Goal: Information Seeking & Learning: Learn about a topic

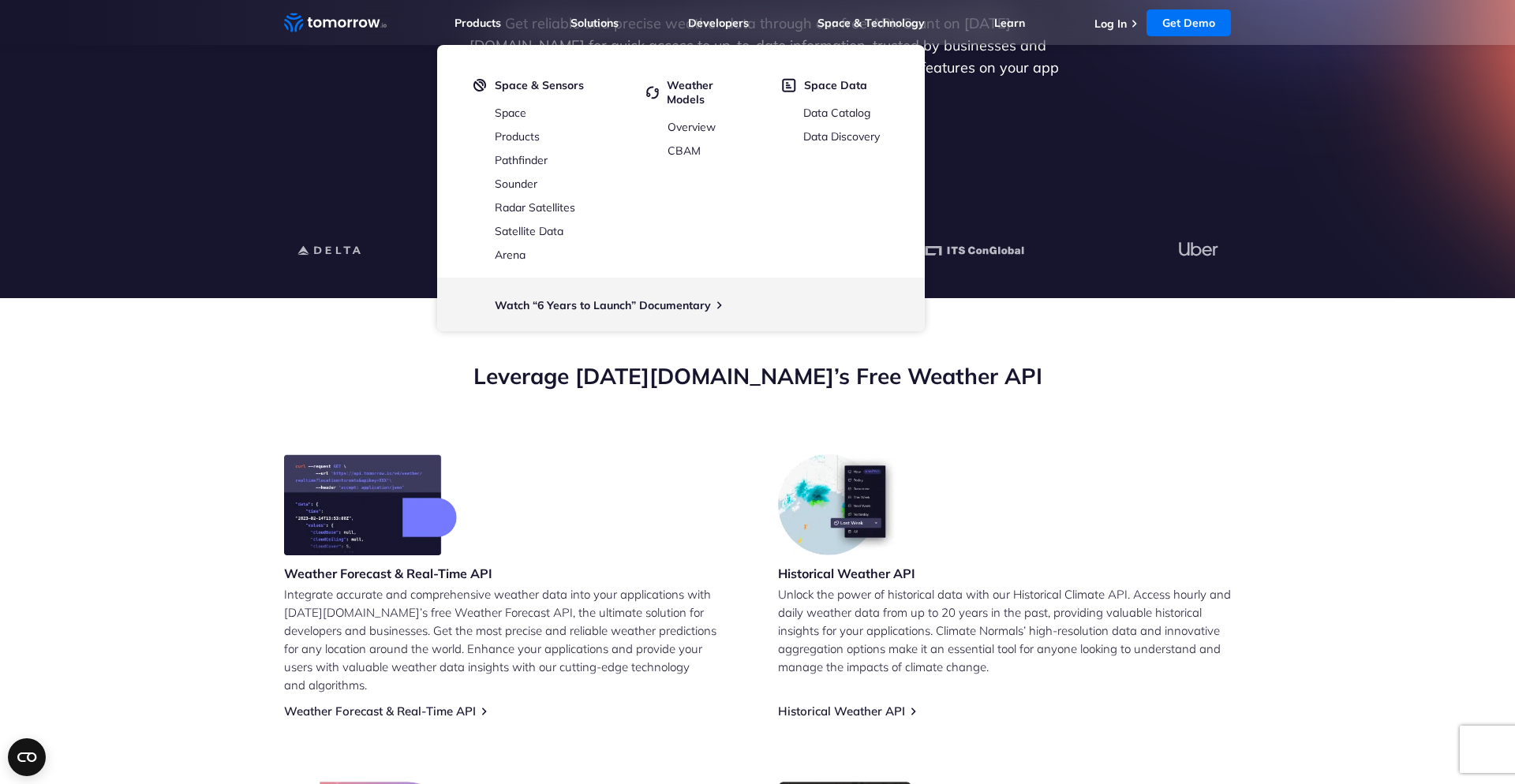
scroll to position [0, 48]
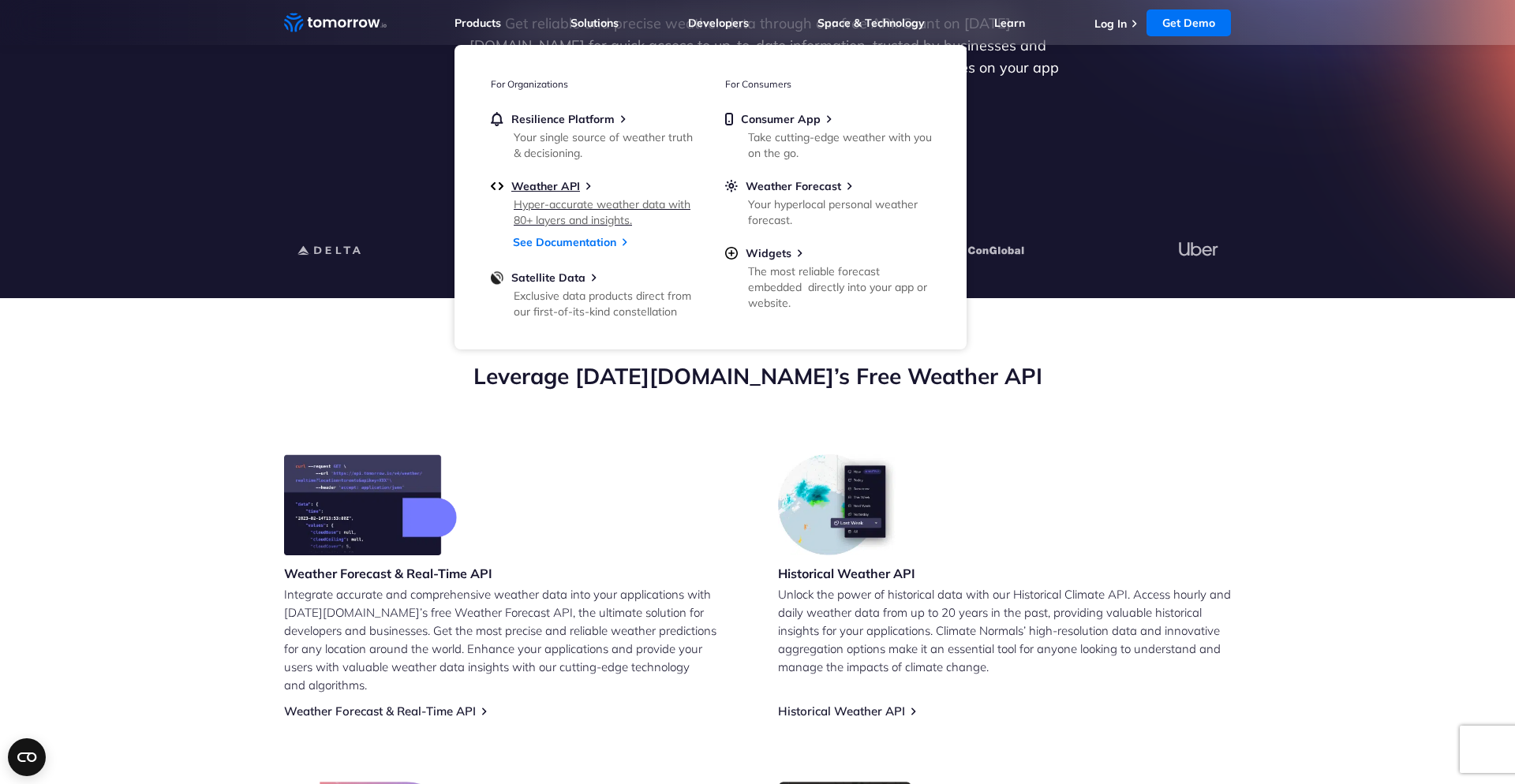
click at [594, 208] on div "Hyper-accurate weather data with 80+ layers and insights." at bounding box center [605, 212] width 184 height 31
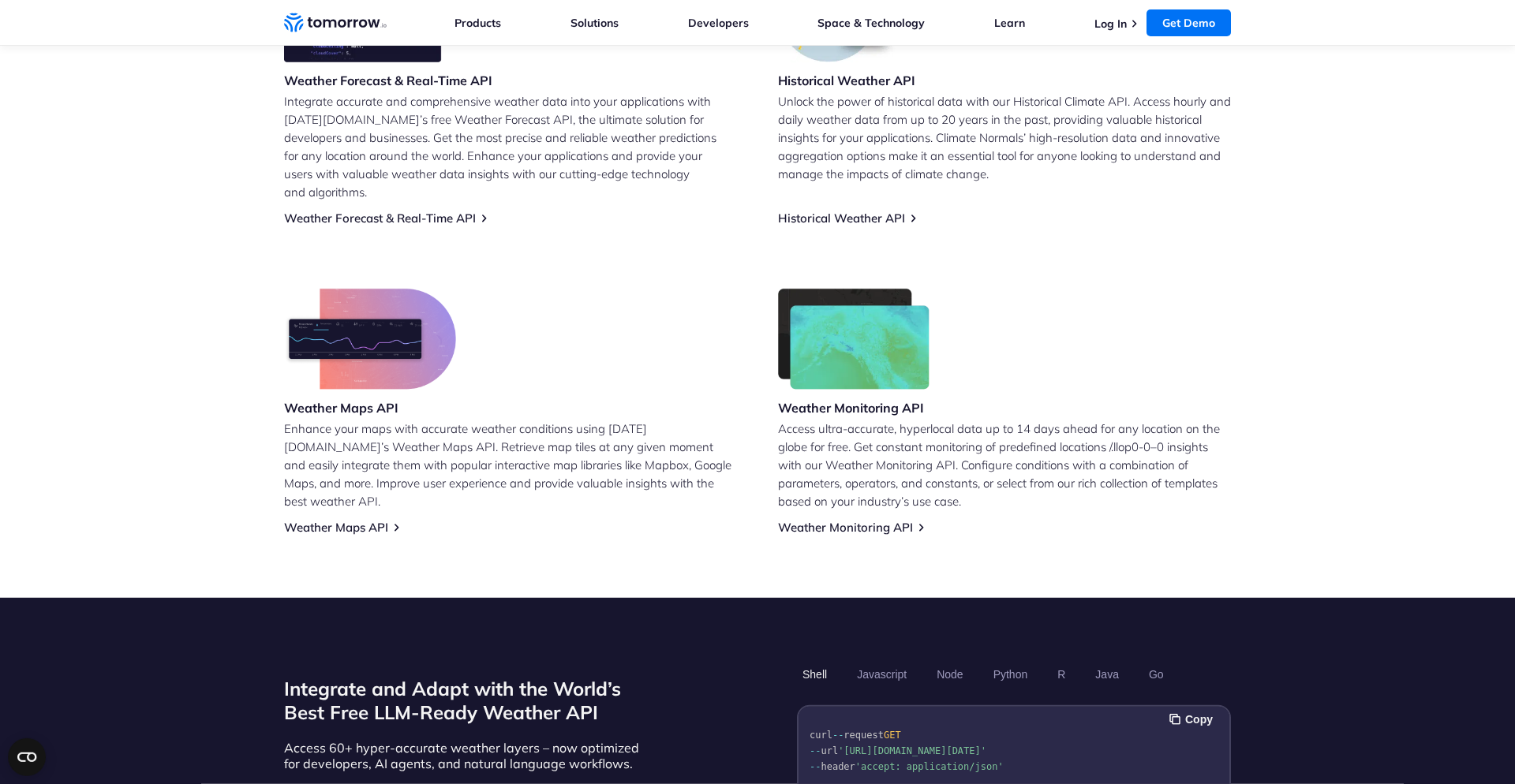
scroll to position [720, 0]
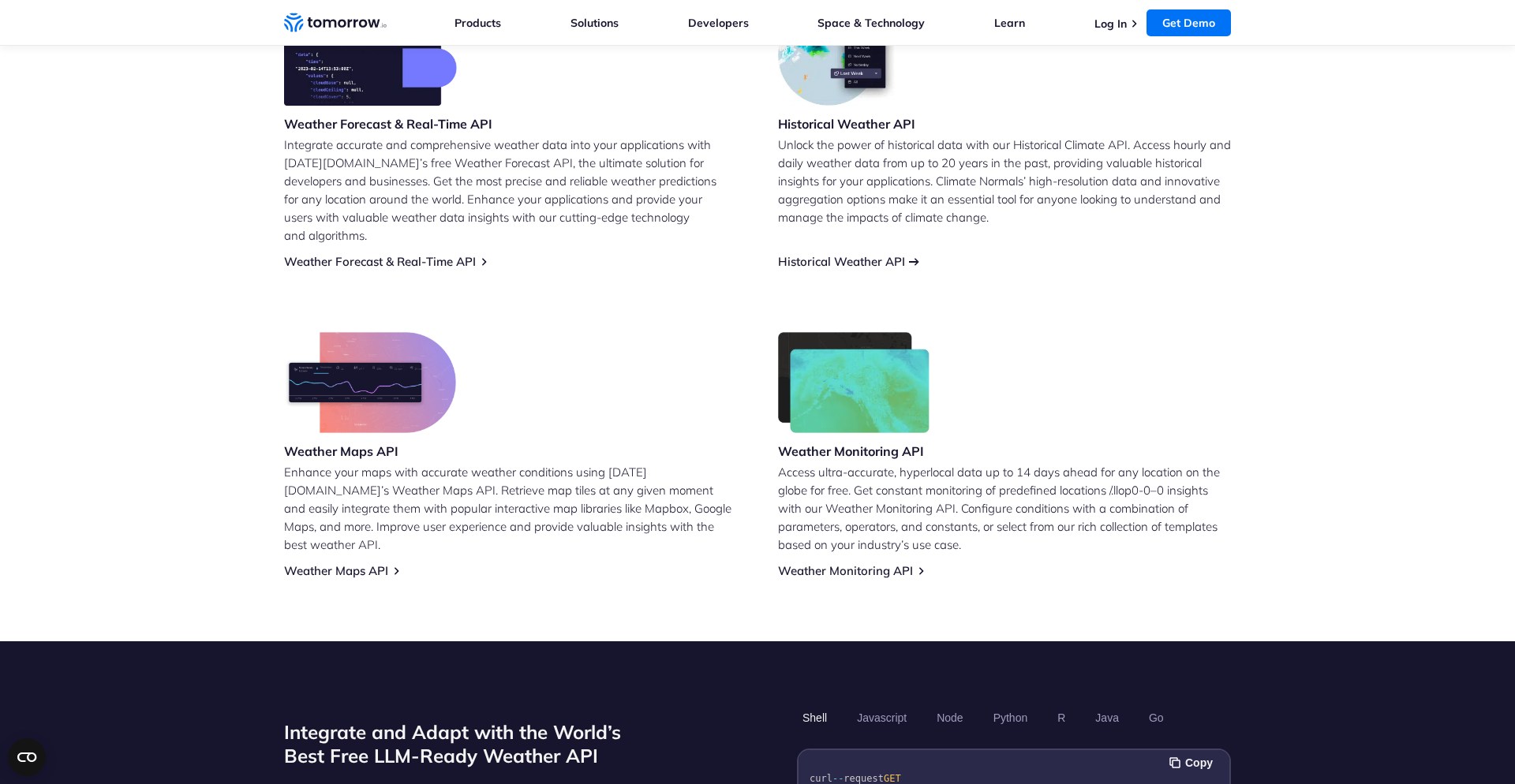
click at [846, 254] on link "Historical Weather API" at bounding box center [841, 261] width 127 height 15
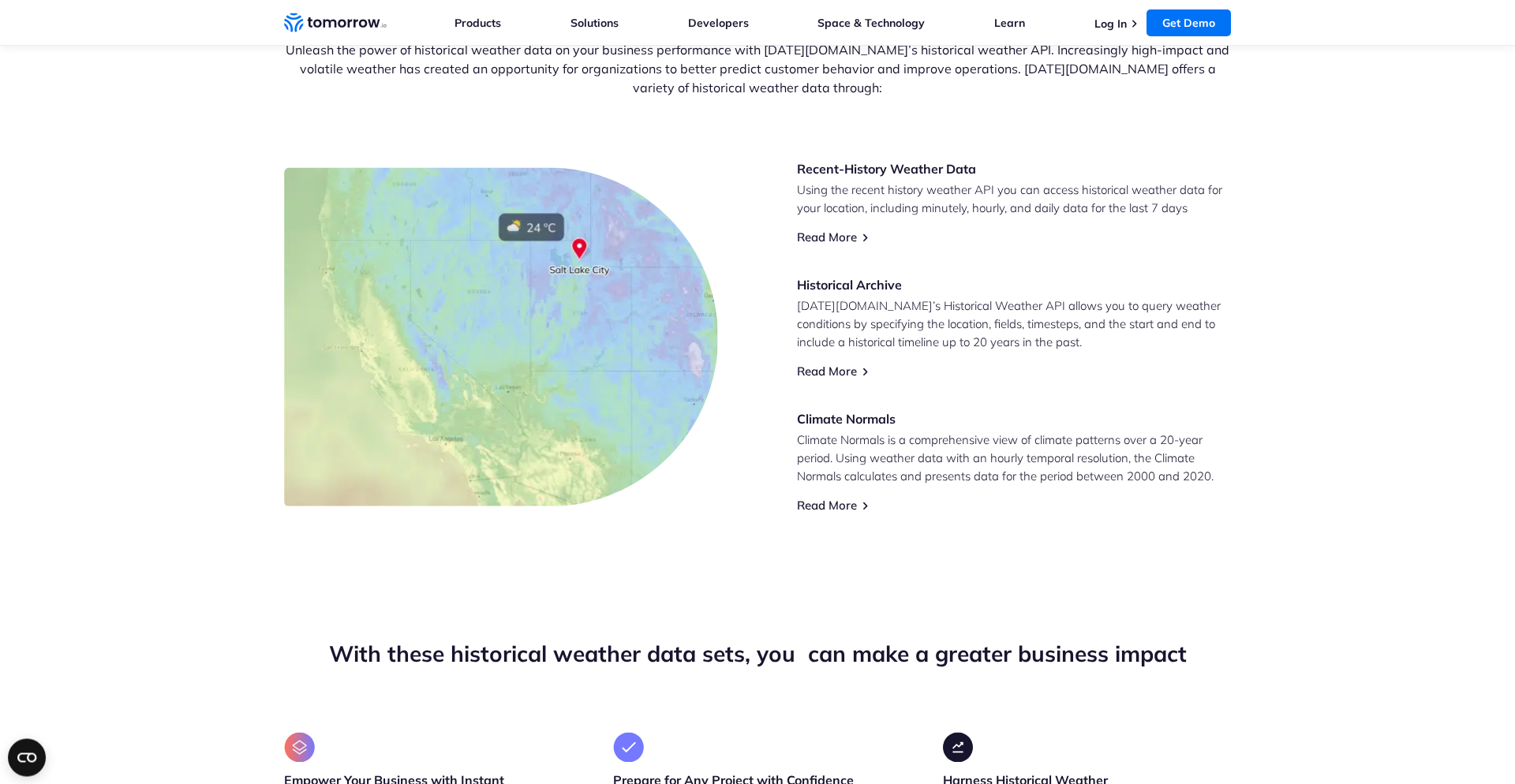
scroll to position [630, 0]
click at [832, 236] on link "Read More" at bounding box center [827, 238] width 60 height 15
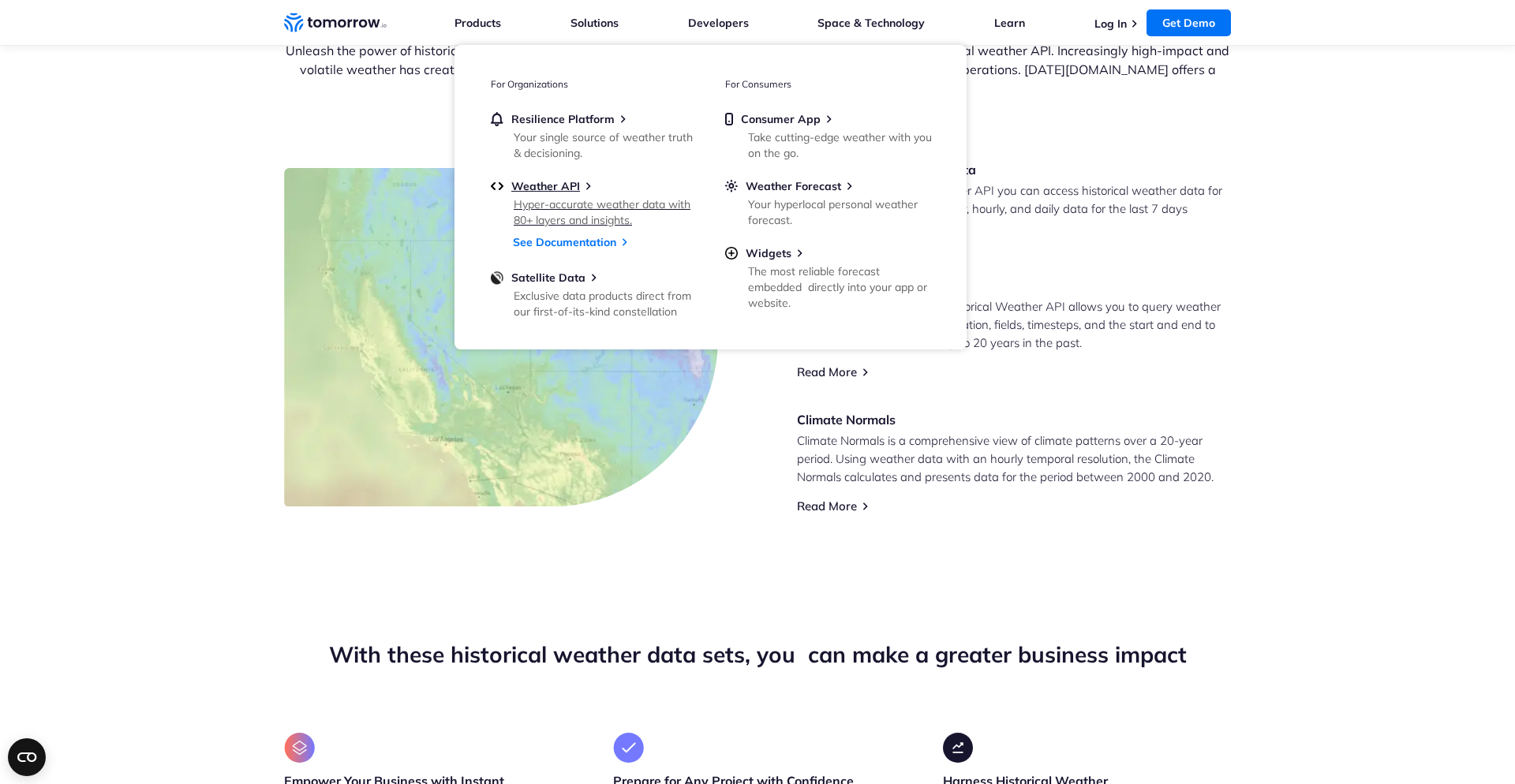
click at [587, 208] on div "Hyper-accurate weather data with 80+ layers and insights." at bounding box center [605, 212] width 184 height 31
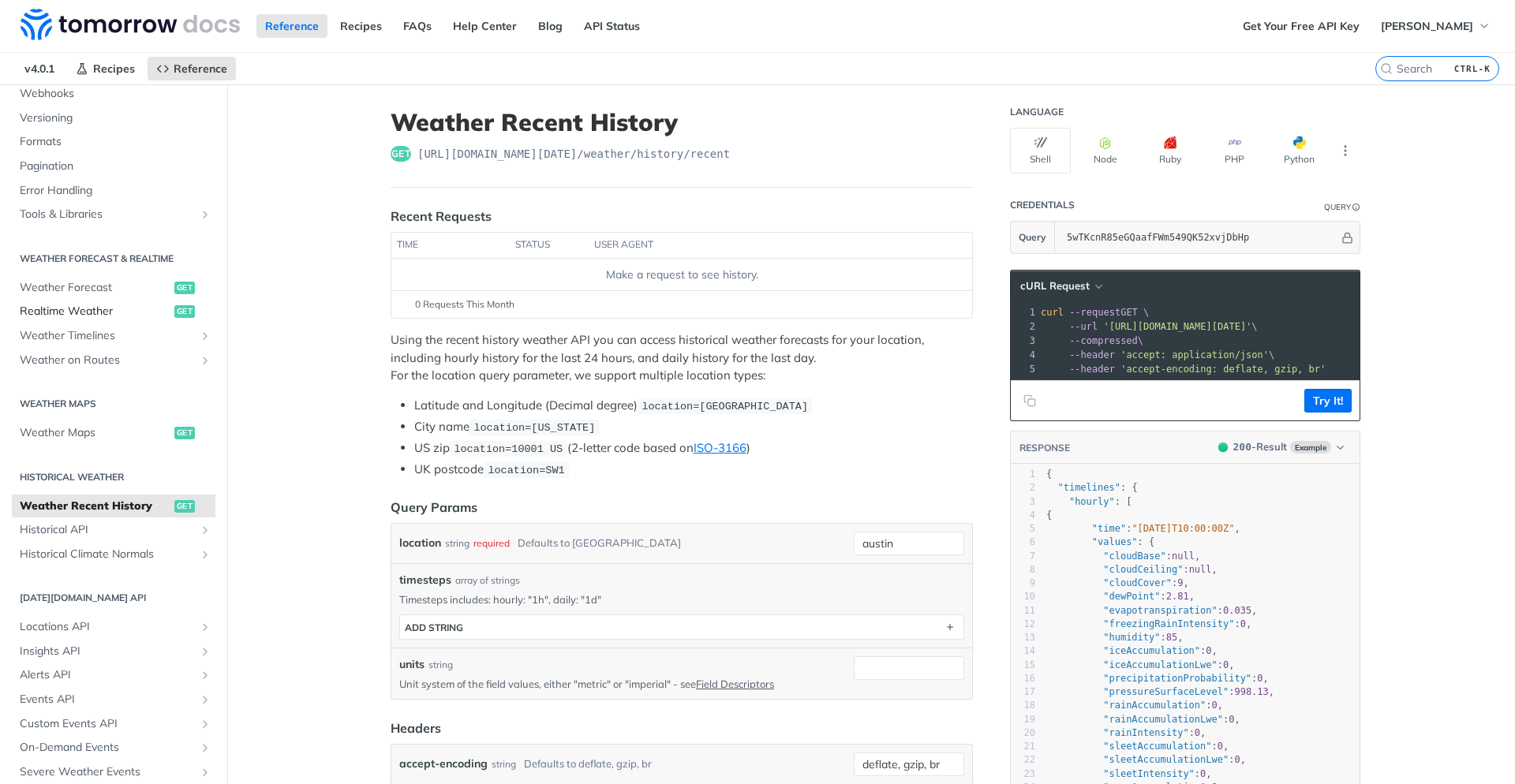
scroll to position [189, 0]
click at [52, 429] on span "Weather Maps" at bounding box center [95, 430] width 151 height 16
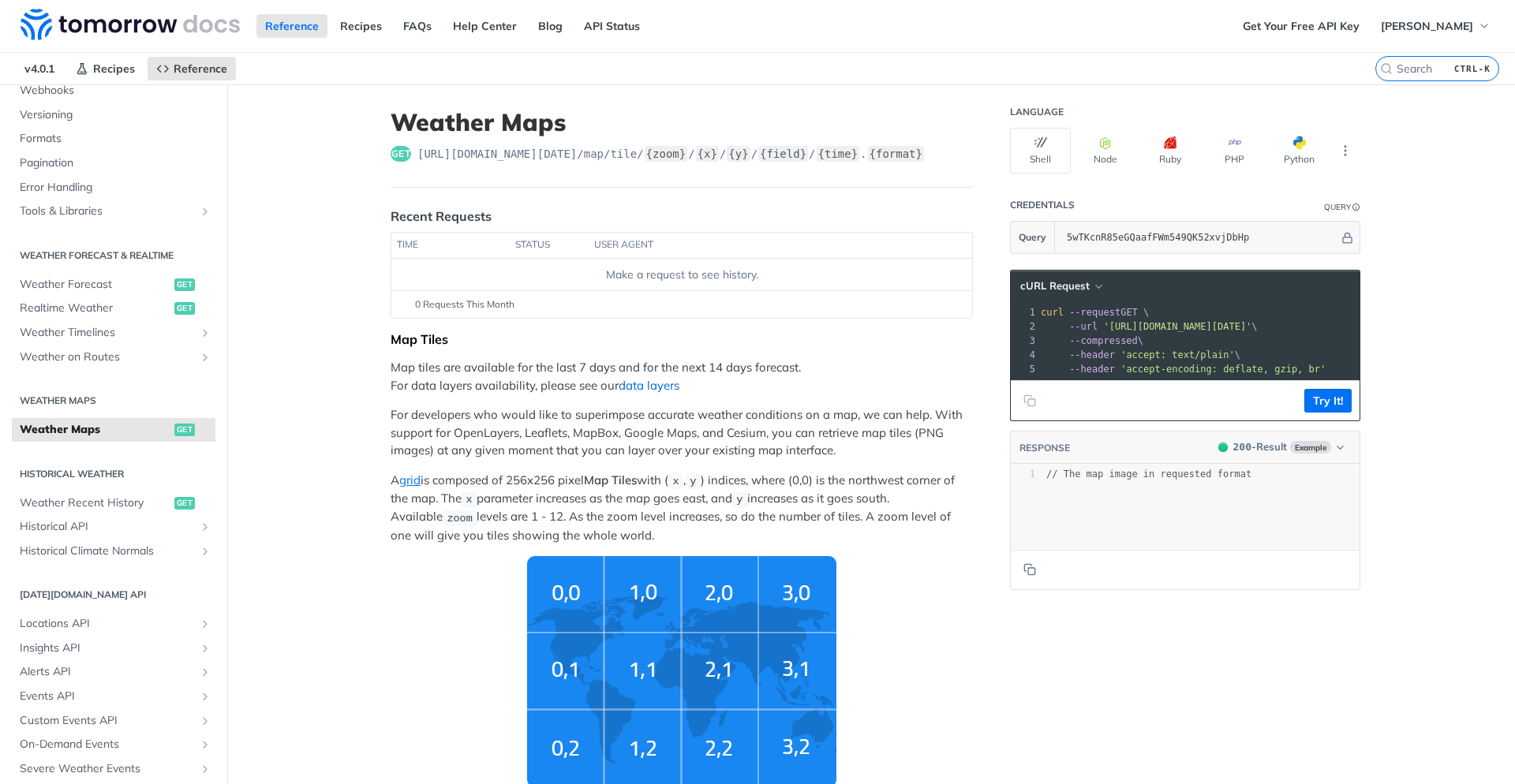
click at [643, 391] on link "data layers" at bounding box center [648, 386] width 60 height 15
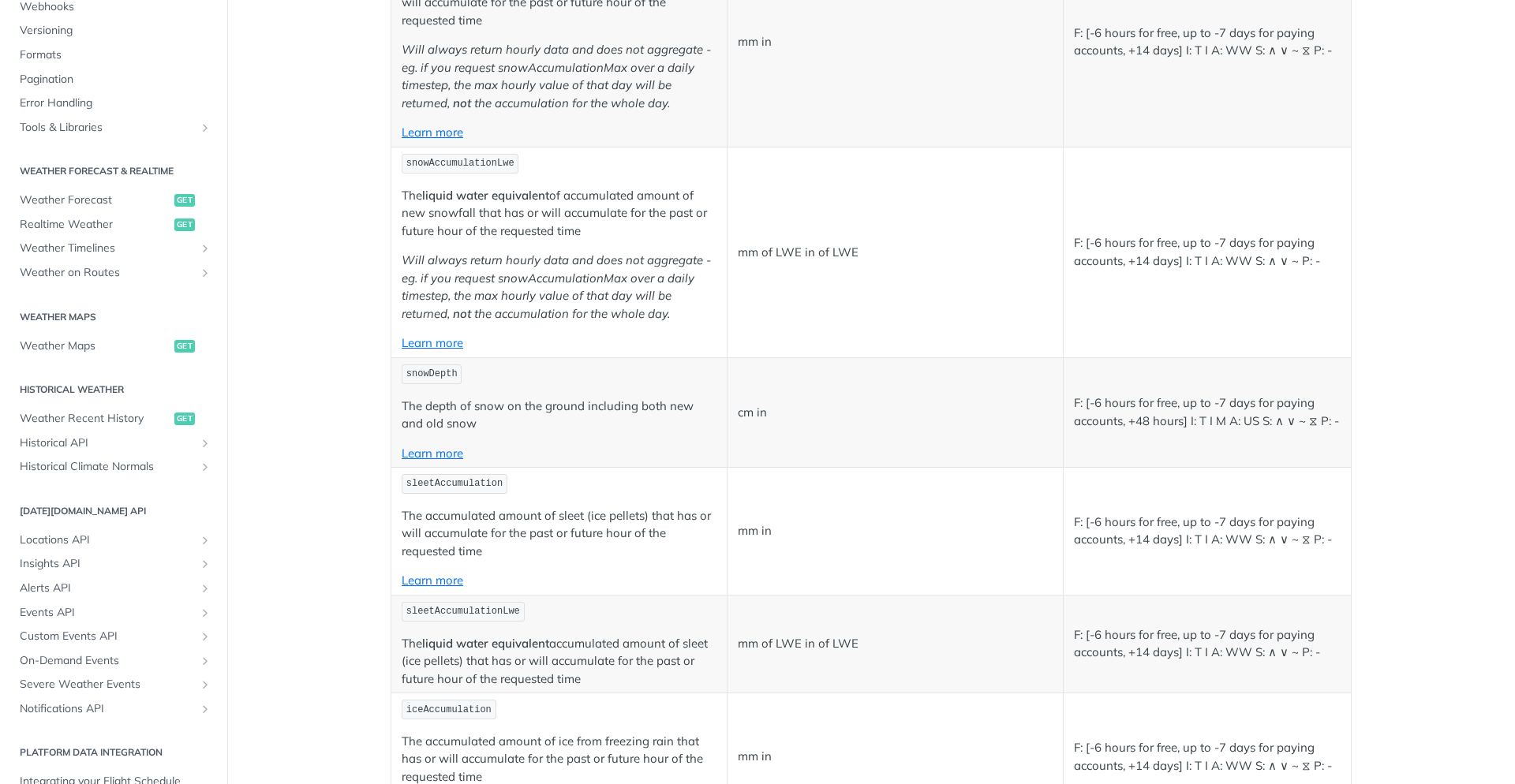
scroll to position [2839, 0]
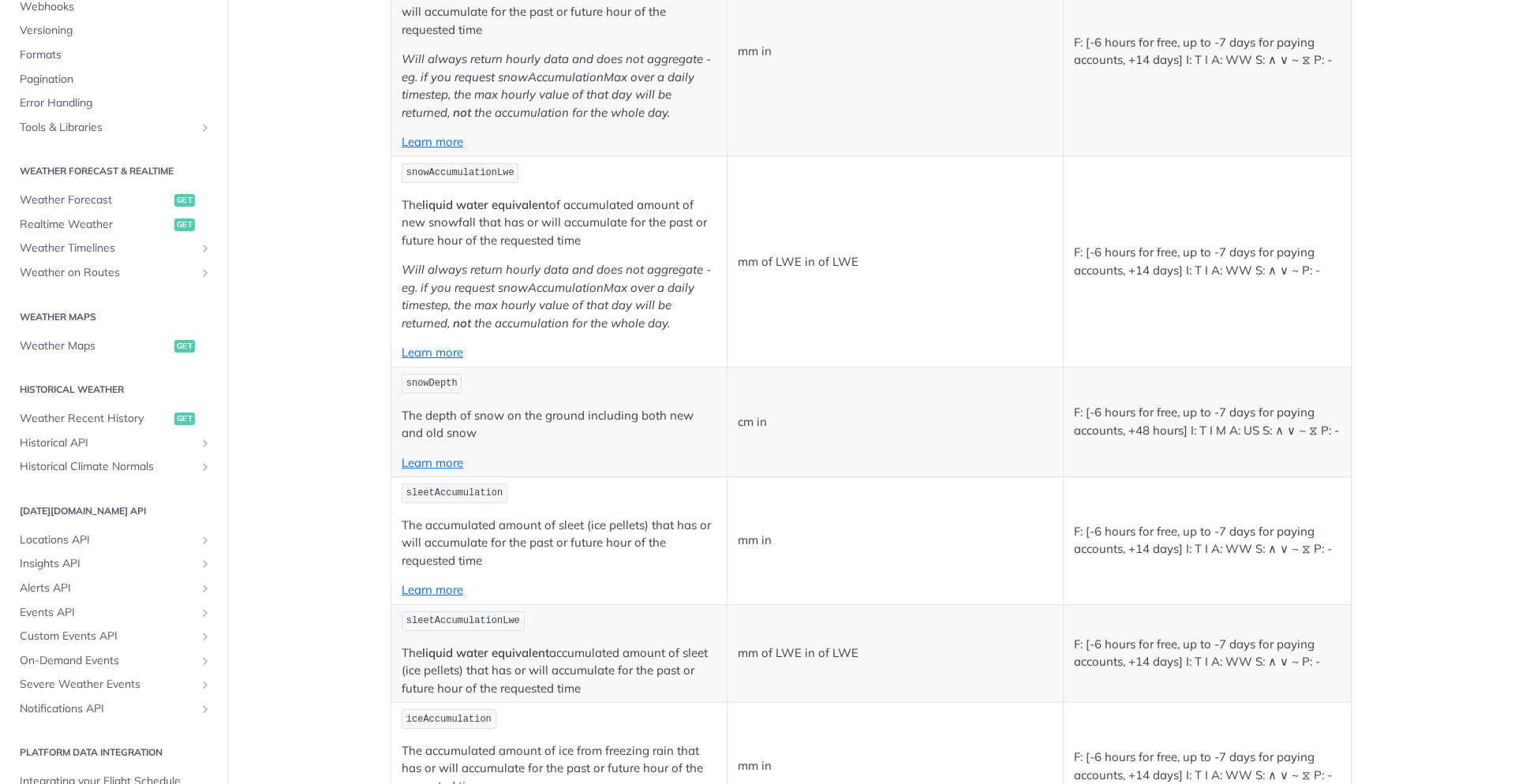
scroll to position [2650, 0]
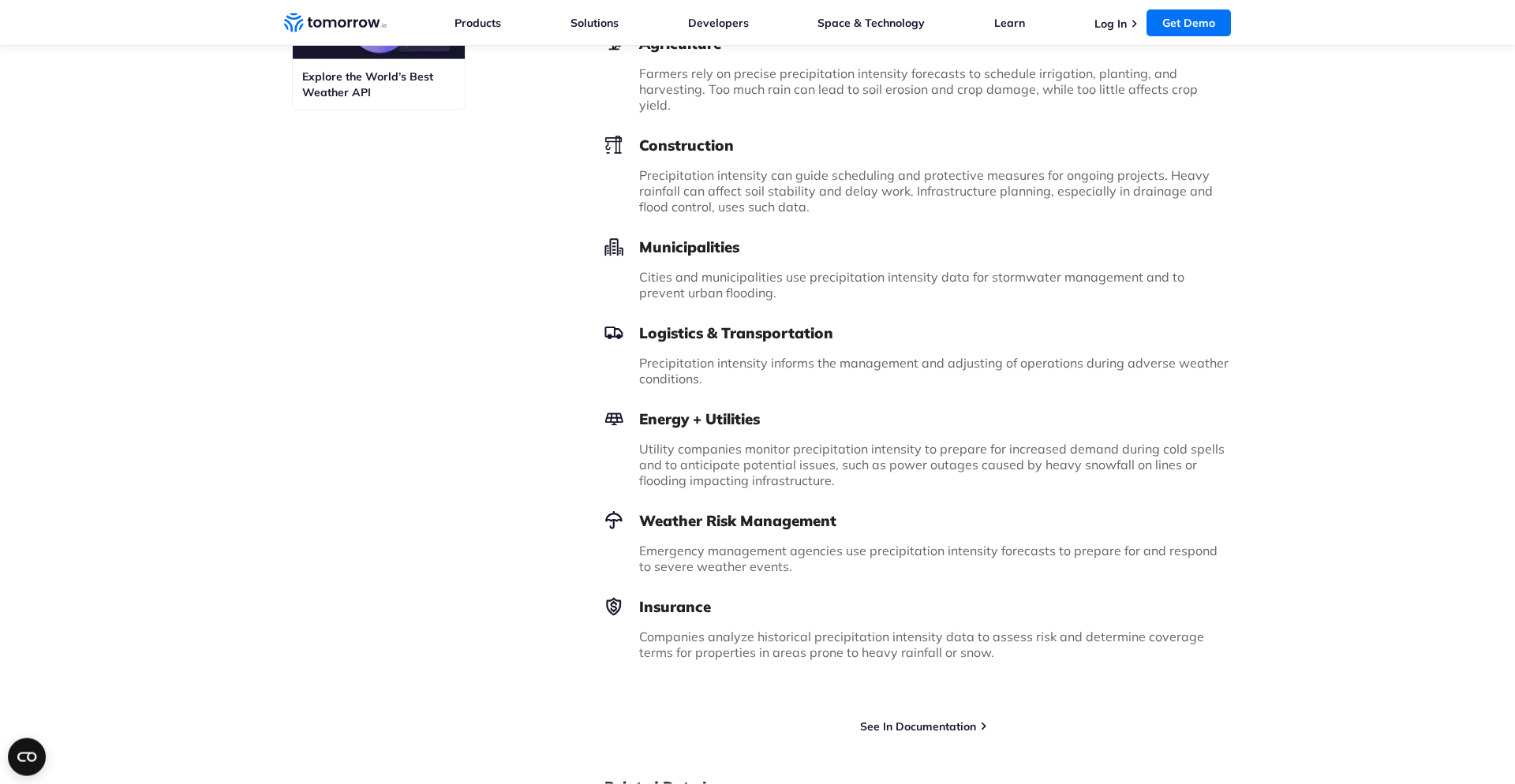
scroll to position [1439, 0]
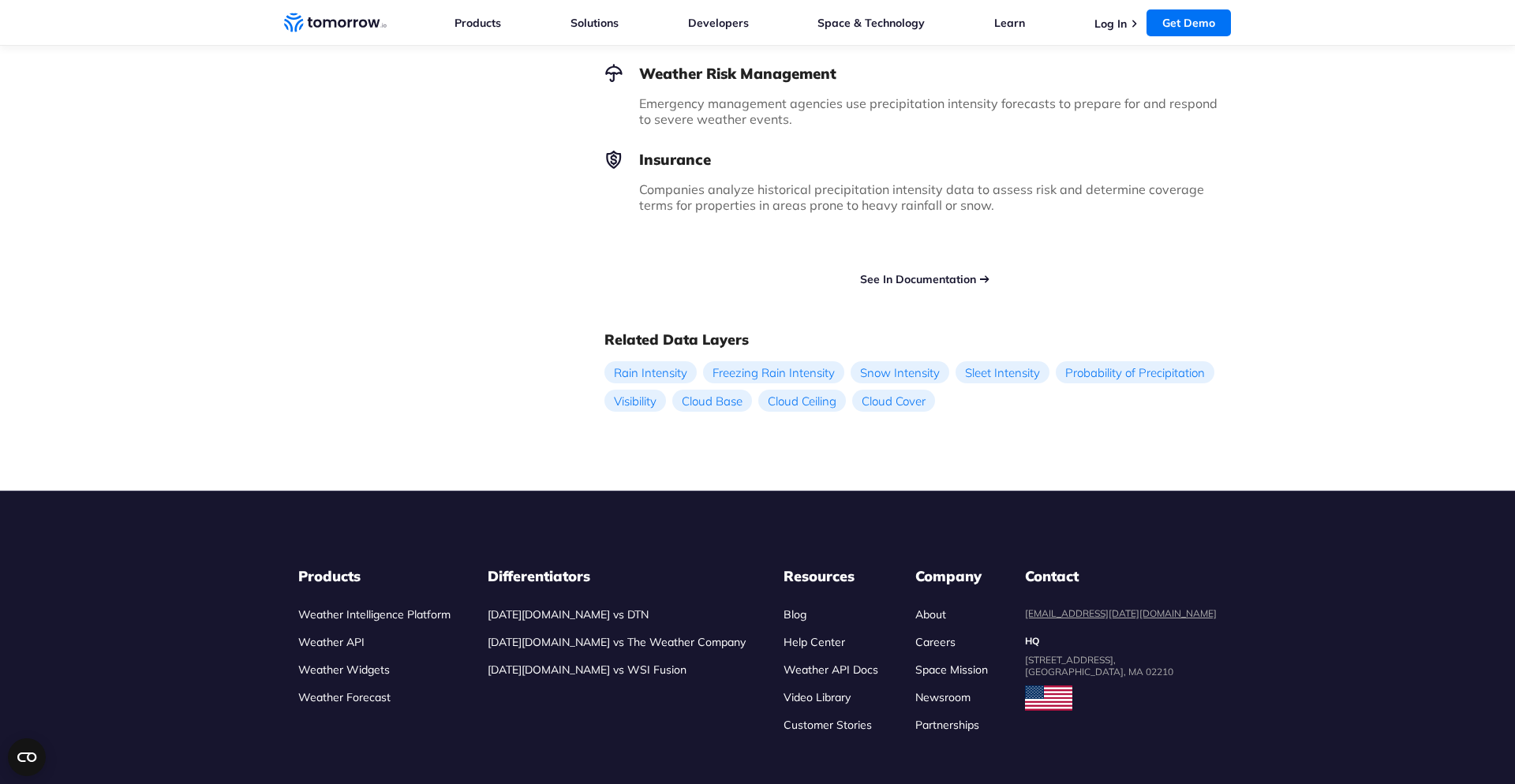
click at [915, 272] on link "See In Documentation" at bounding box center [918, 279] width 116 height 14
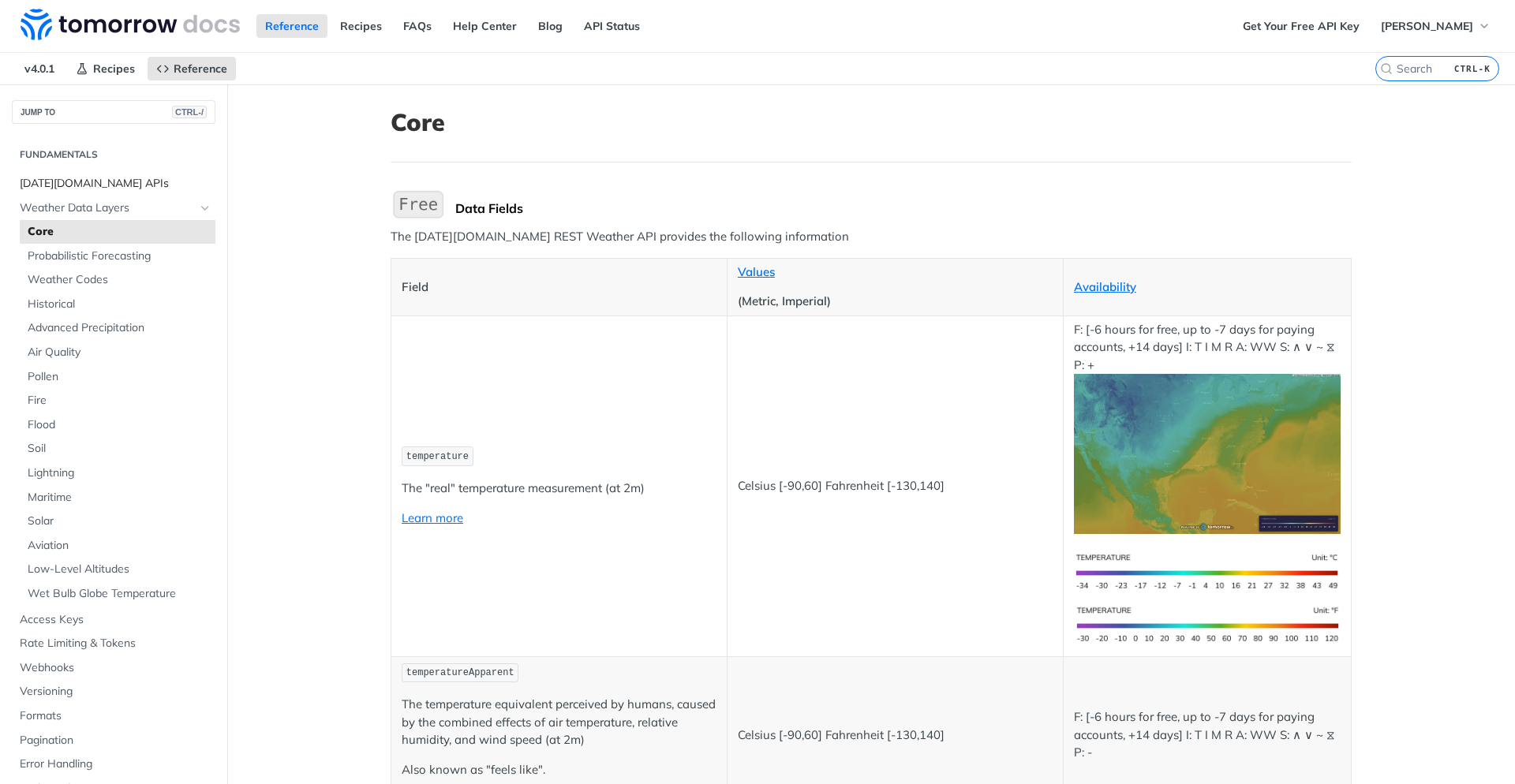
click at [69, 189] on span "Tomorrow.io APIs" at bounding box center [115, 184] width 192 height 16
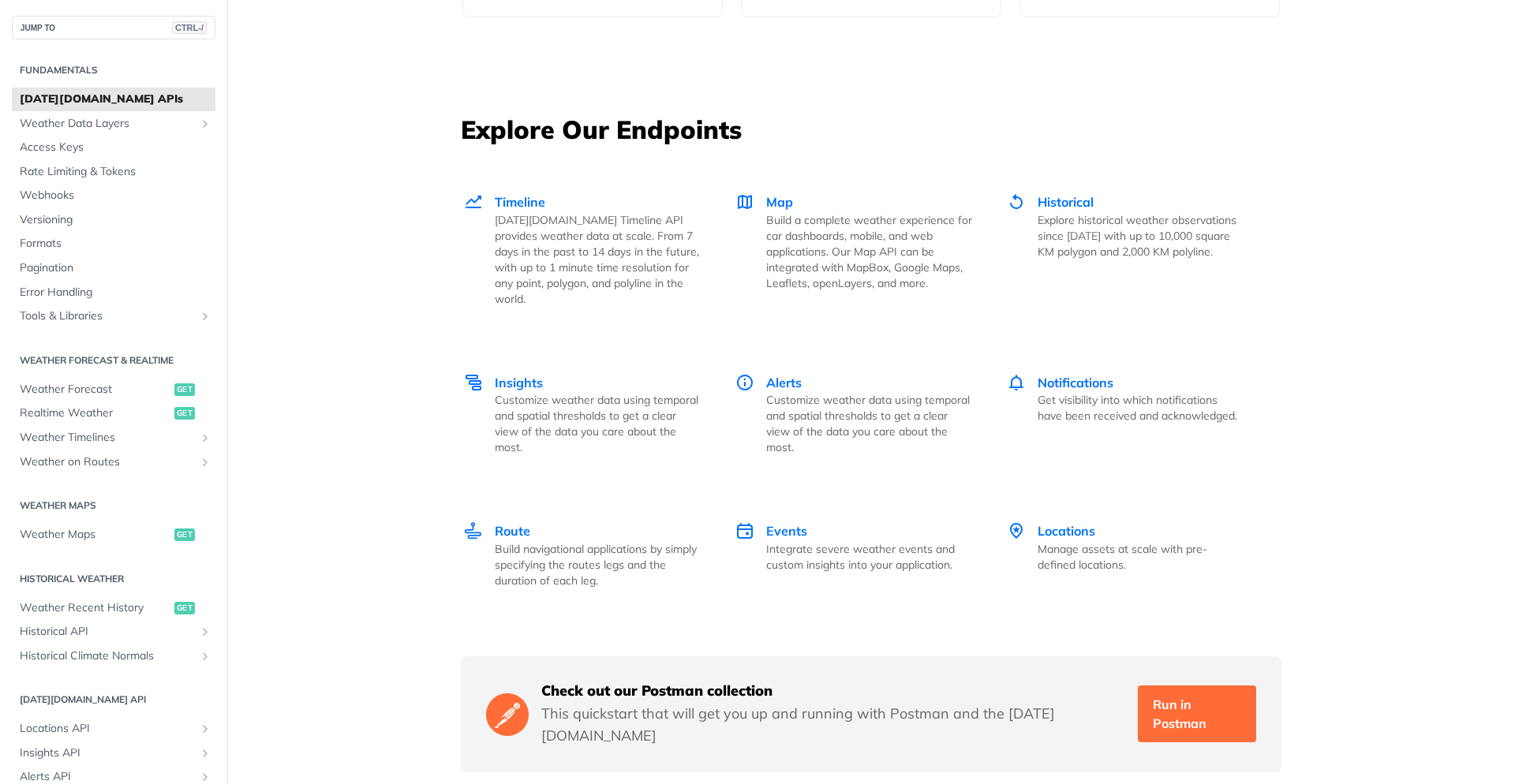
scroll to position [2082, 0]
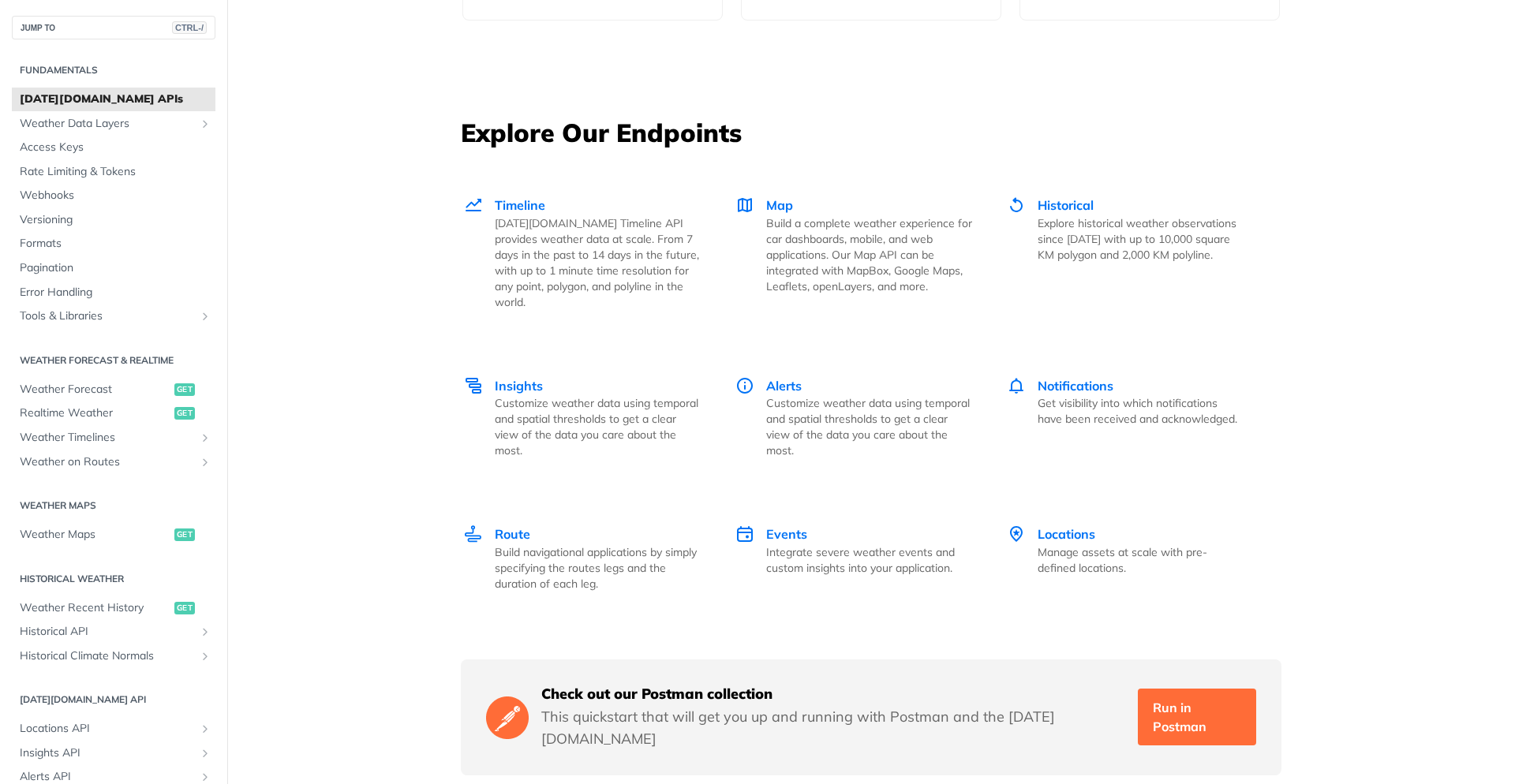
click at [1176, 666] on div "Check out our Postman collection This quickstart that will get you up and runni…" at bounding box center [871, 718] width 821 height 116
click at [1177, 689] on link "Run in Postman" at bounding box center [1197, 717] width 118 height 57
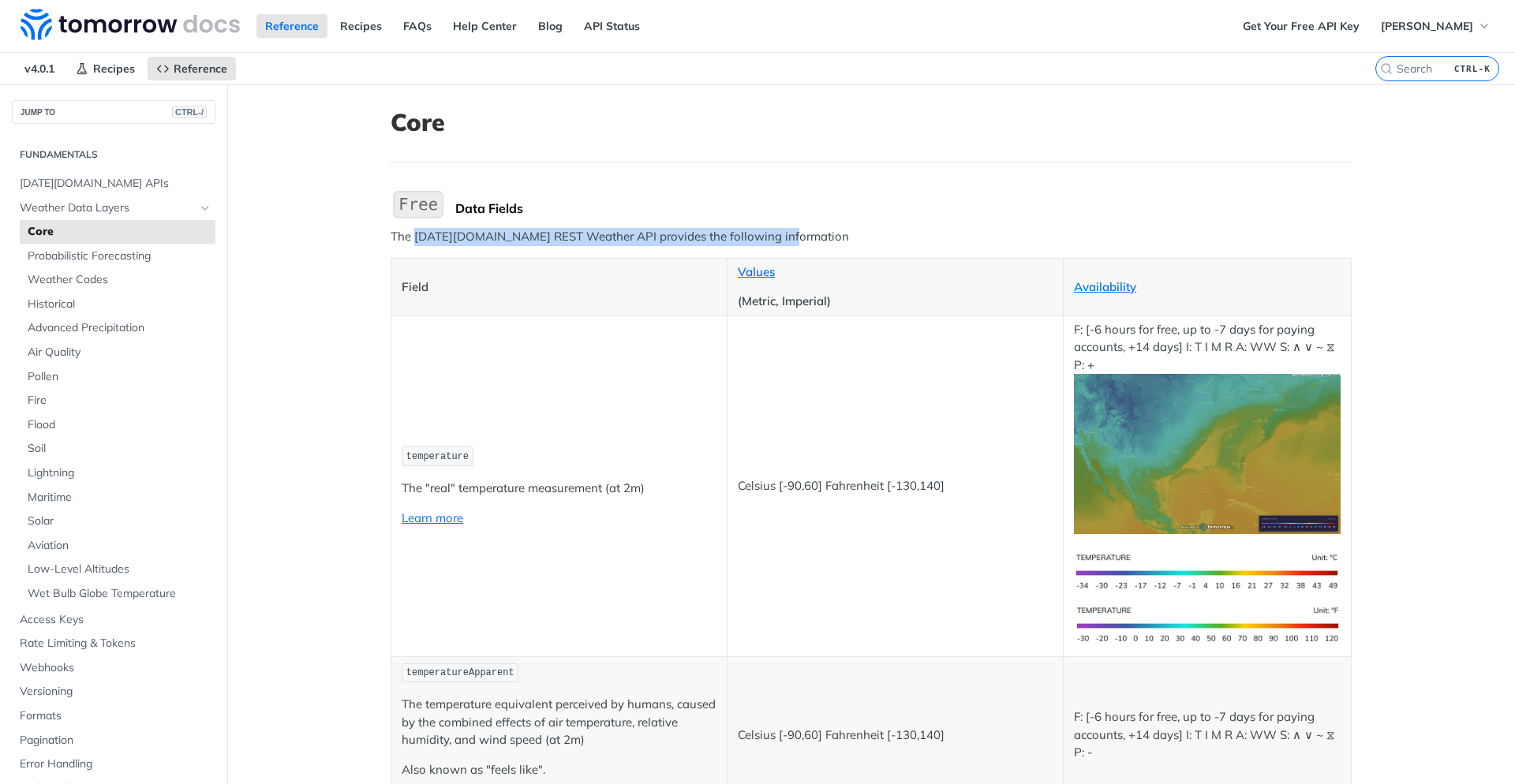
drag, startPoint x: 414, startPoint y: 235, endPoint x: 824, endPoint y: 230, distance: 410.0
click at [824, 230] on p "The [DATE][DOMAIN_NAME] REST Weather API provides the following information" at bounding box center [871, 237] width 961 height 18
click at [886, 244] on p "The [DATE][DOMAIN_NAME] REST Weather API provides the following information" at bounding box center [871, 237] width 961 height 18
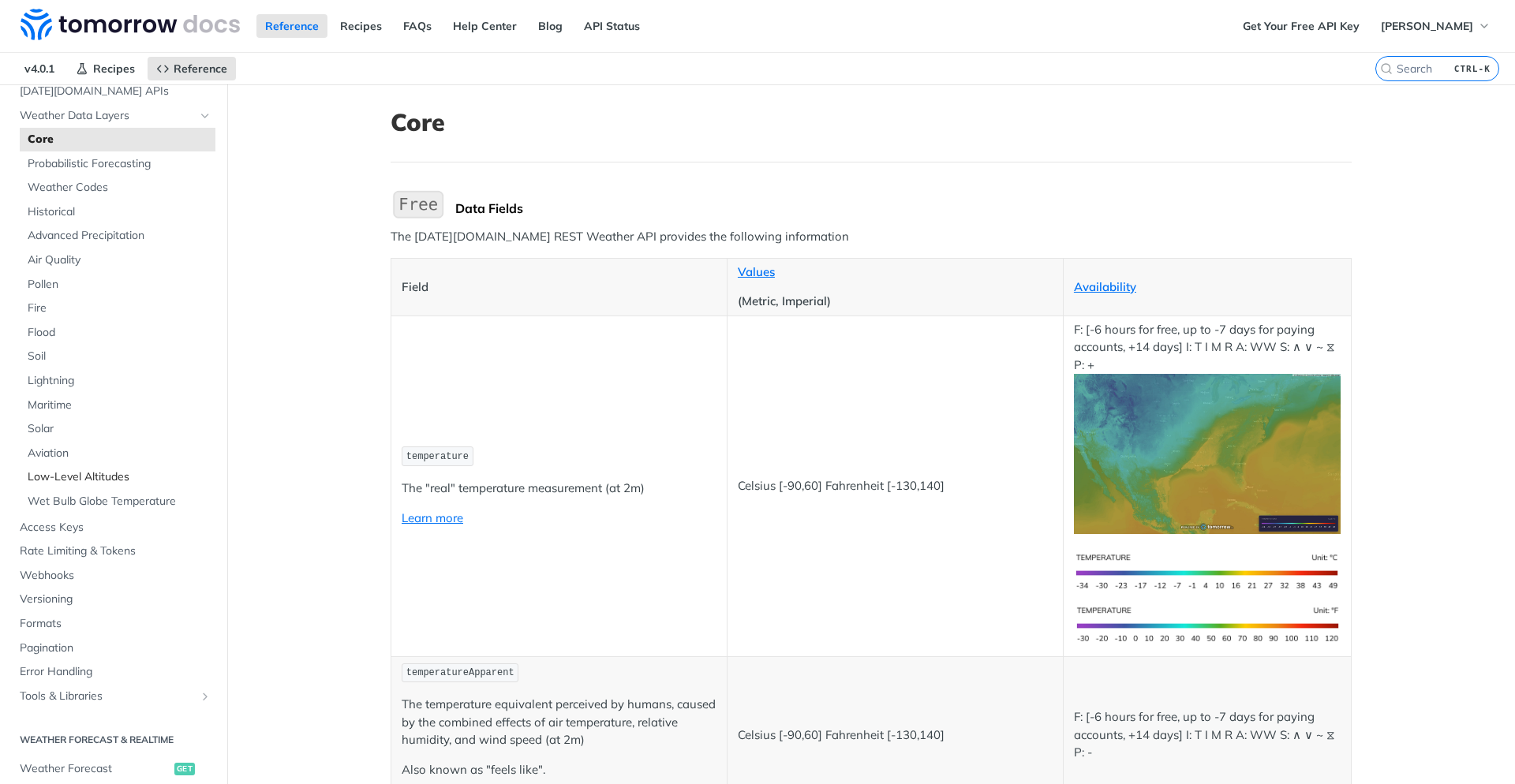
scroll to position [473, 0]
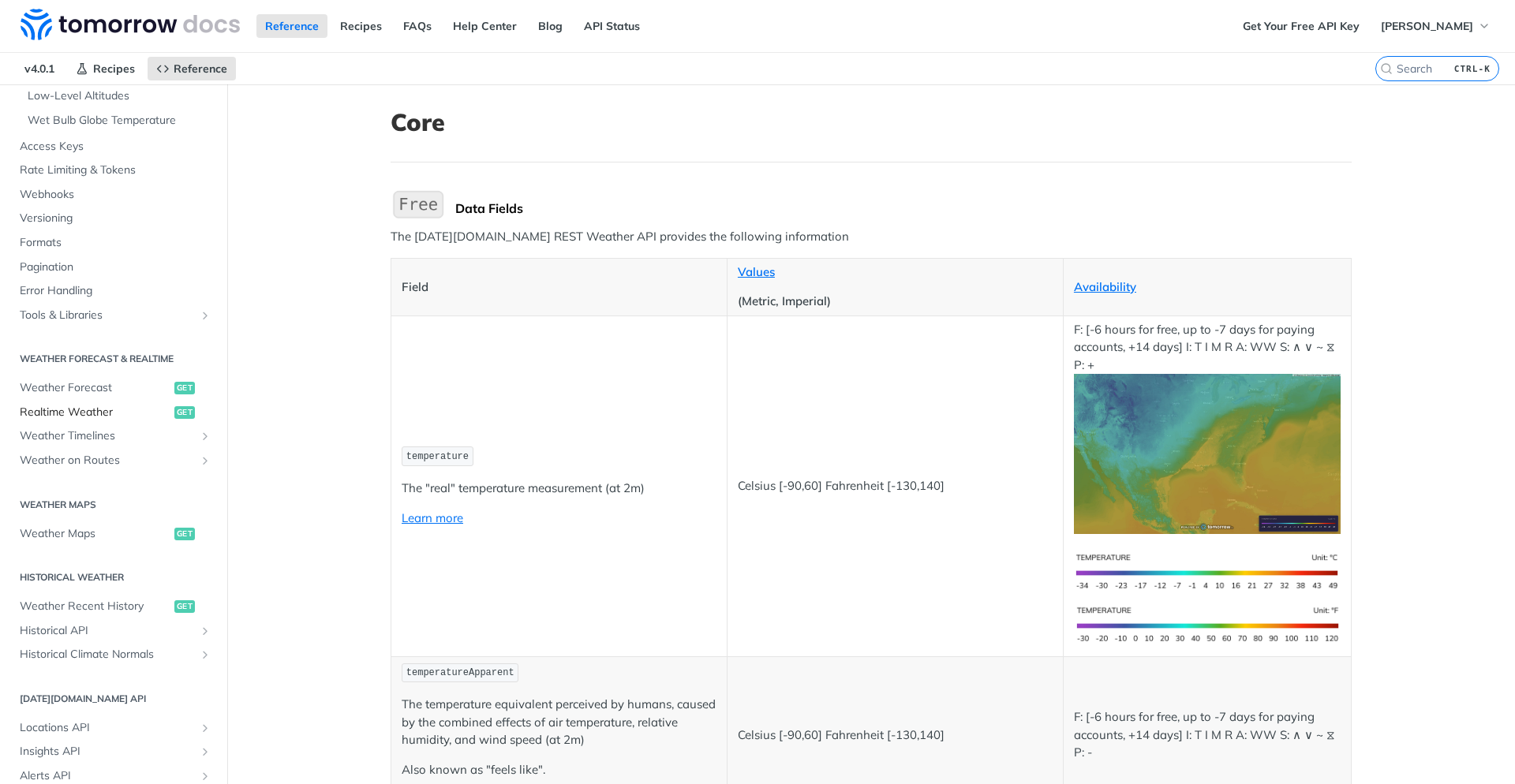
click at [101, 416] on span "Realtime Weather" at bounding box center [95, 412] width 151 height 16
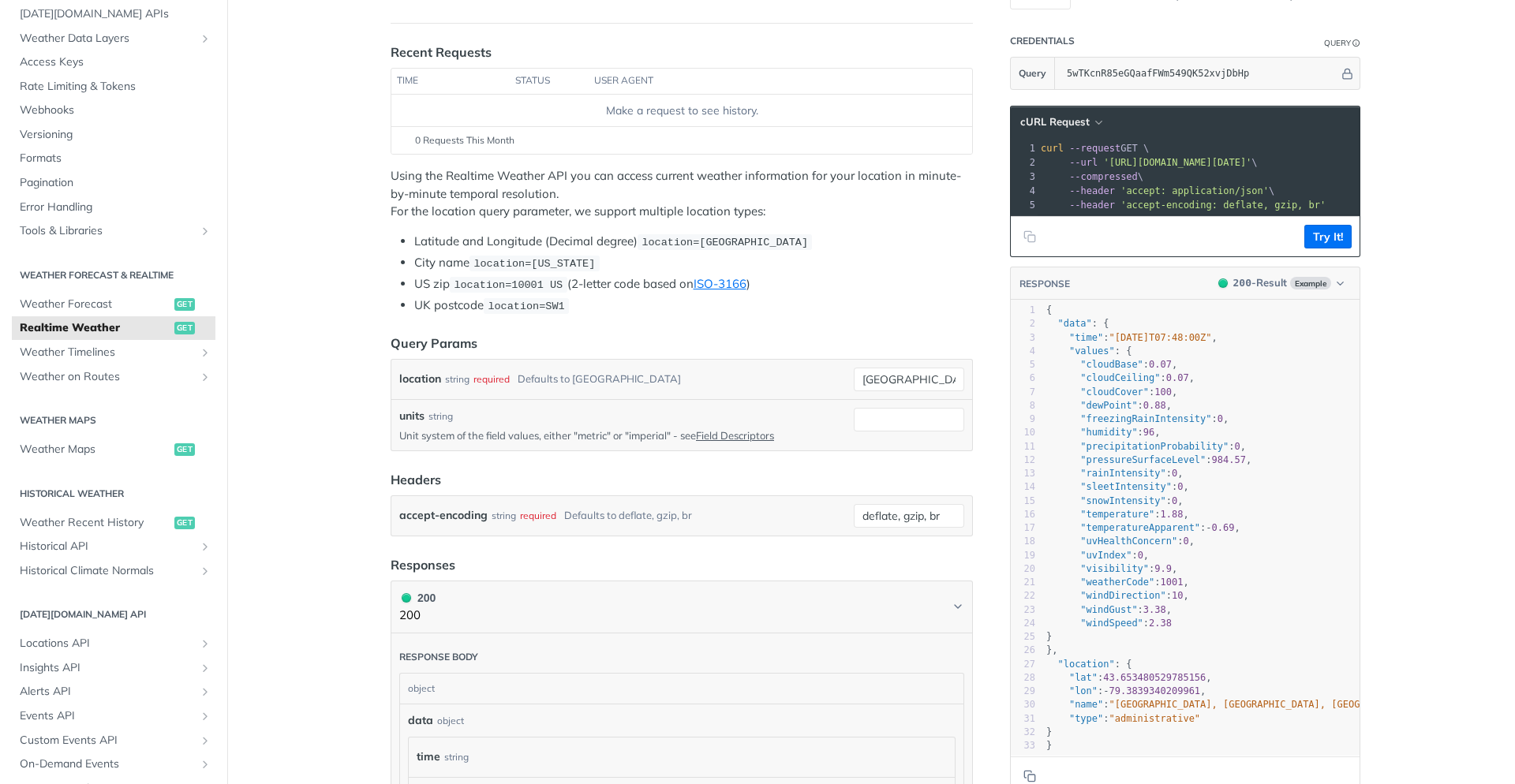
scroll to position [94, 0]
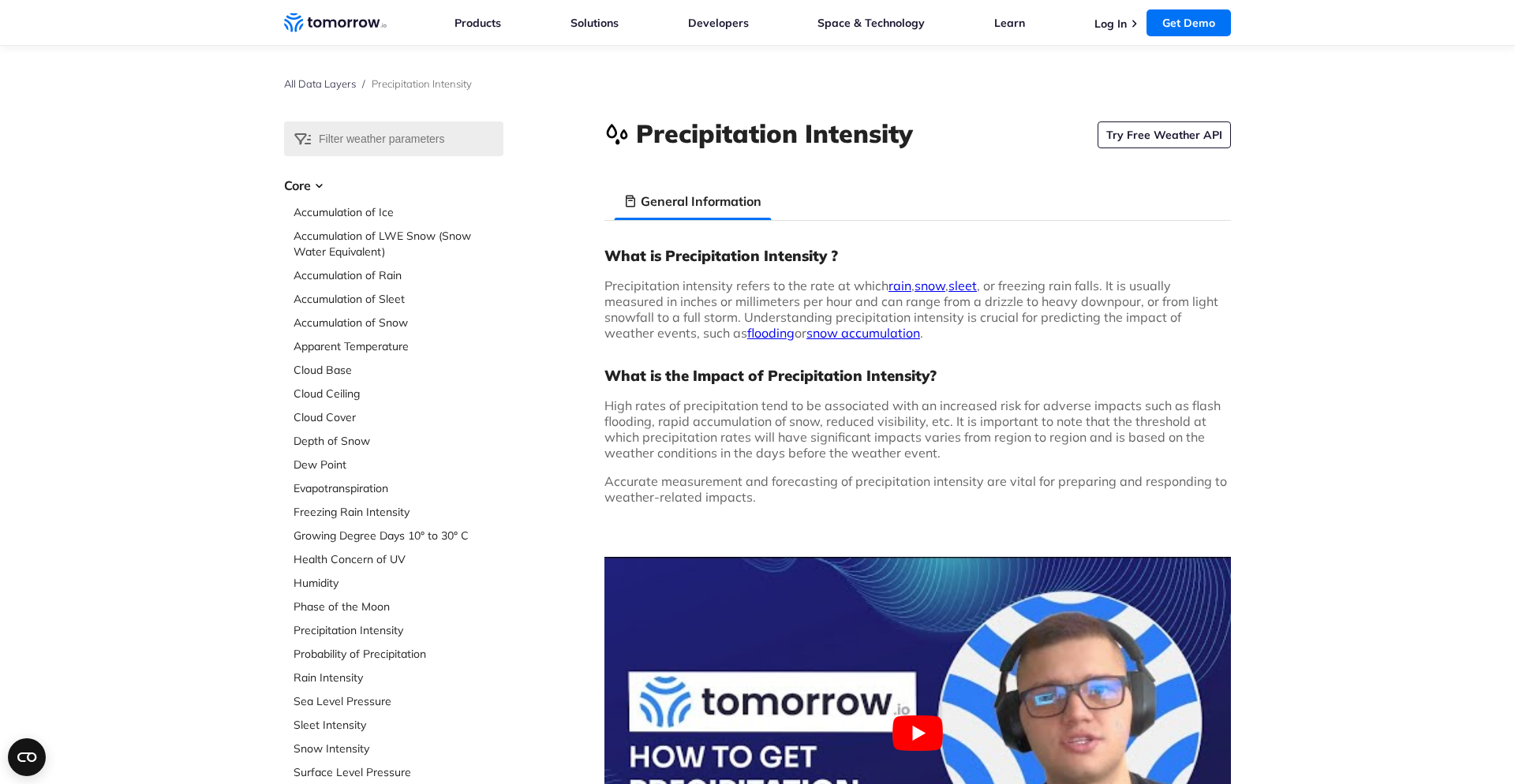
click at [1154, 116] on div "All Data Layers / Precipitation Intensity" at bounding box center [758, 83] width 947 height 76
click at [1154, 134] on link "Try Free Weather API" at bounding box center [1164, 135] width 134 height 27
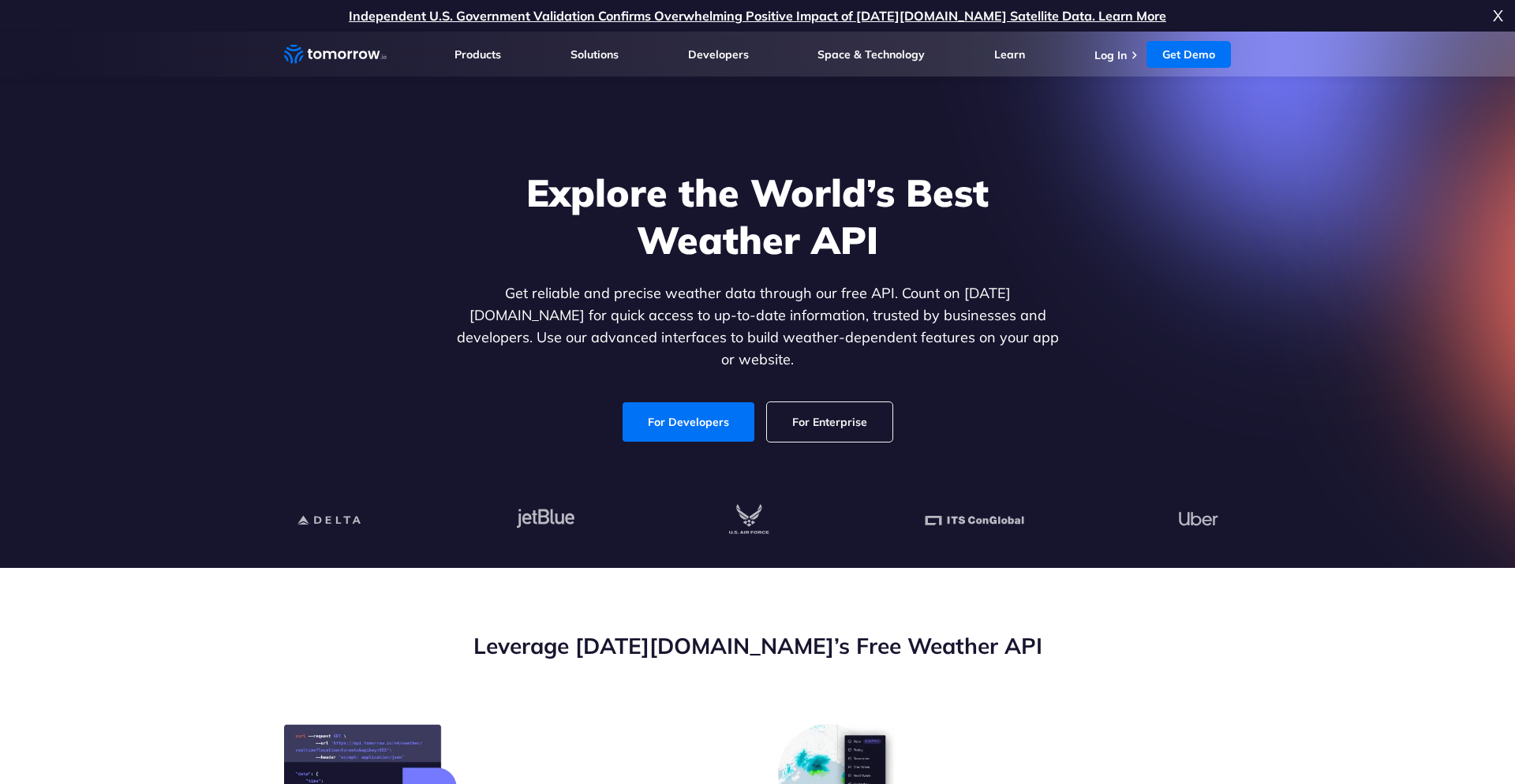
scroll to position [630, 0]
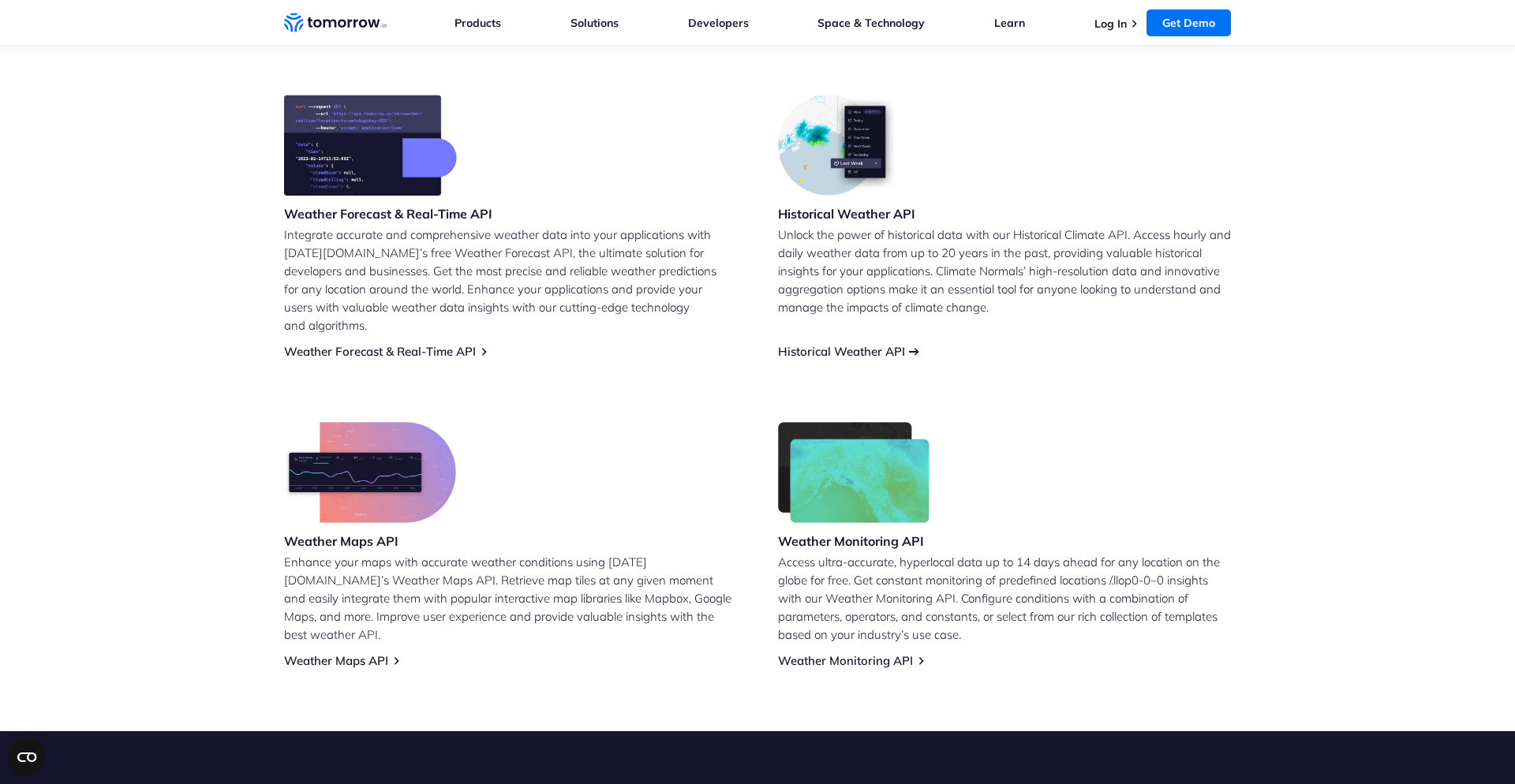
click at [831, 341] on div "Weather Forecast & Real-Time API Integrate accurate and comprehensive weather d…" at bounding box center [758, 381] width 947 height 574
click at [823, 323] on div "Historical Weather API Unlock the power of historical data with our Historical …" at bounding box center [1005, 226] width 453 height 264
click at [820, 343] on div "Weather Forecast & Real-Time API Integrate accurate and comprehensive weather d…" at bounding box center [758, 381] width 947 height 574
click at [830, 344] on link "Historical Weather API" at bounding box center [841, 352] width 127 height 15
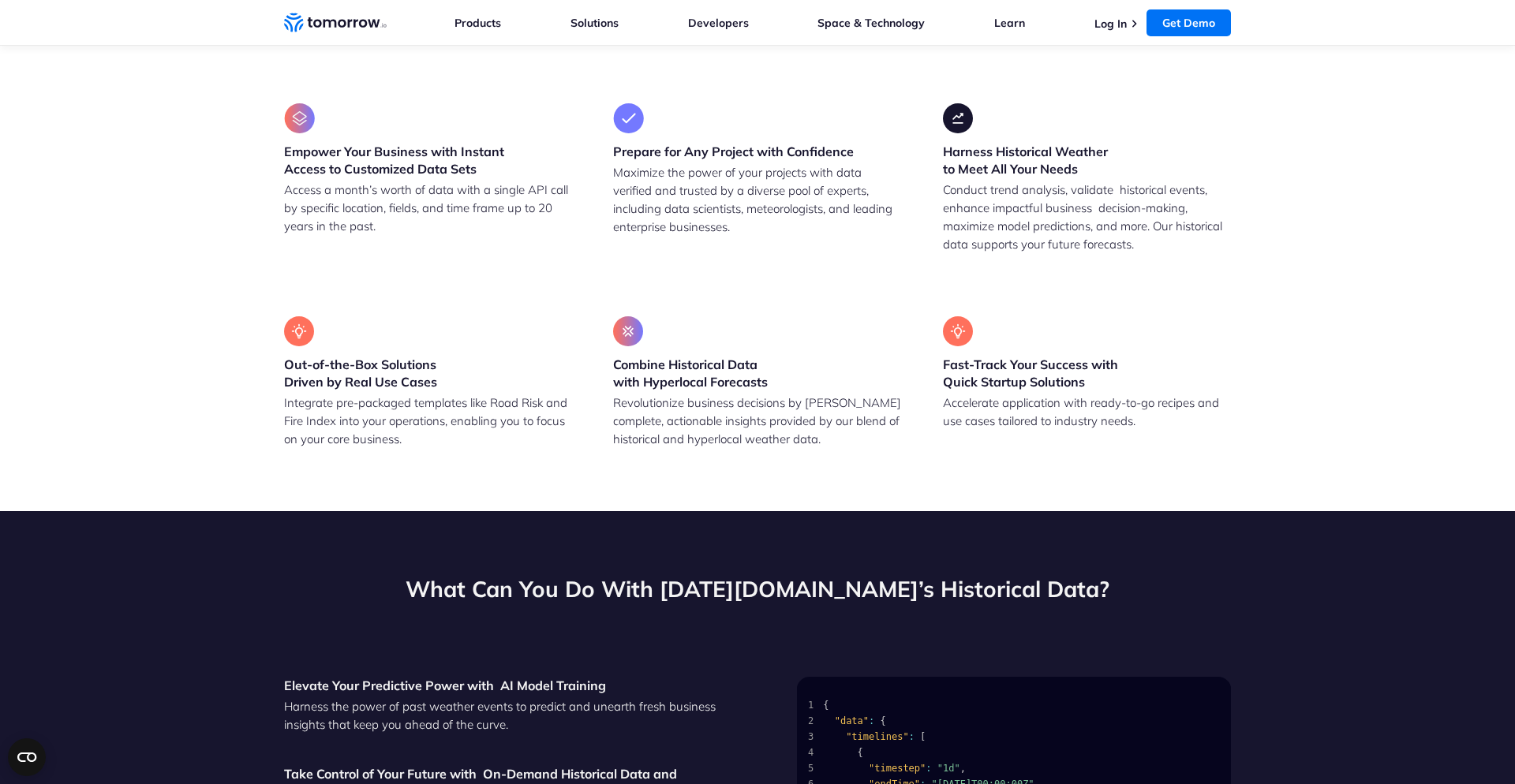
scroll to position [720, 0]
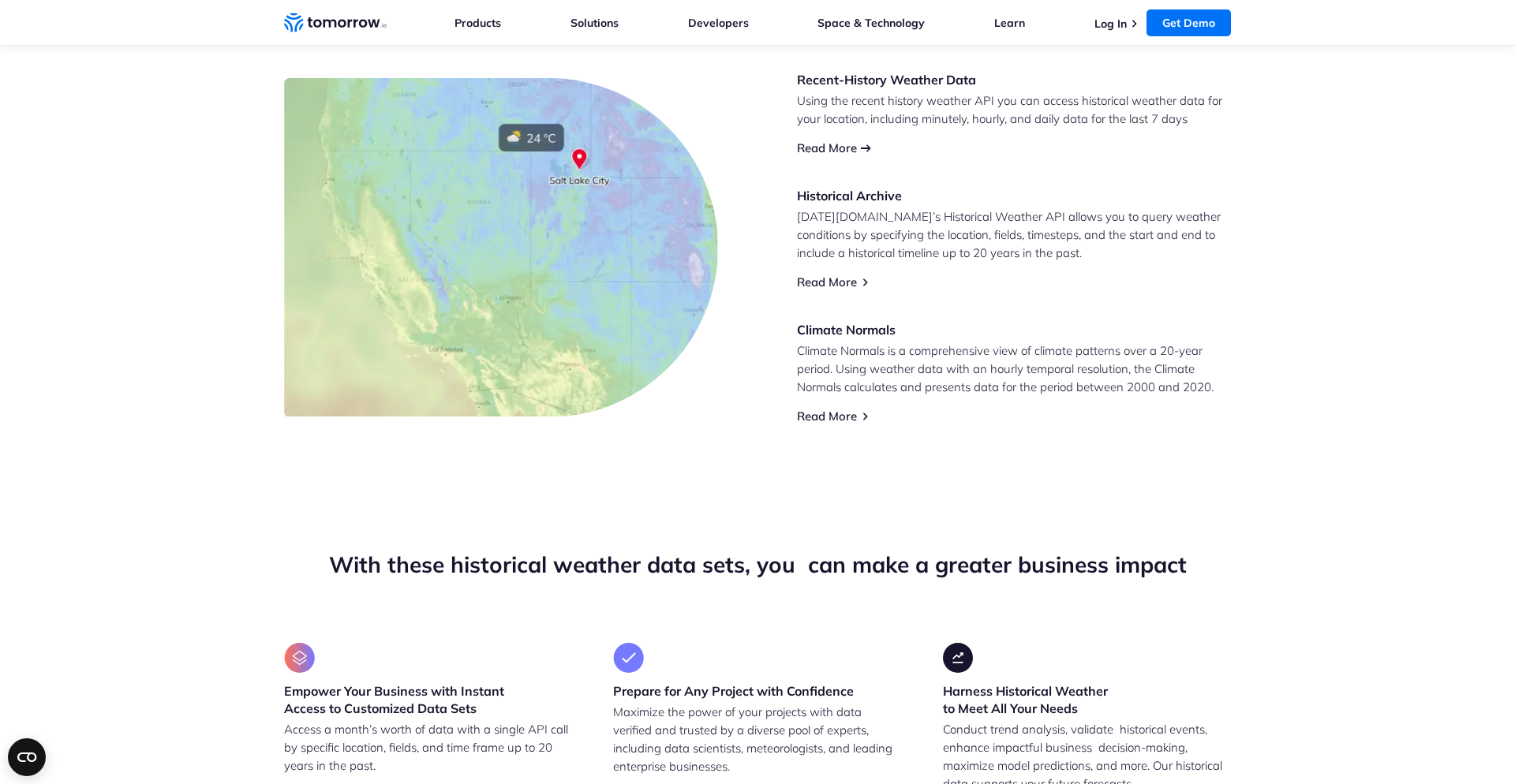
click at [838, 153] on link "Read More" at bounding box center [827, 148] width 60 height 15
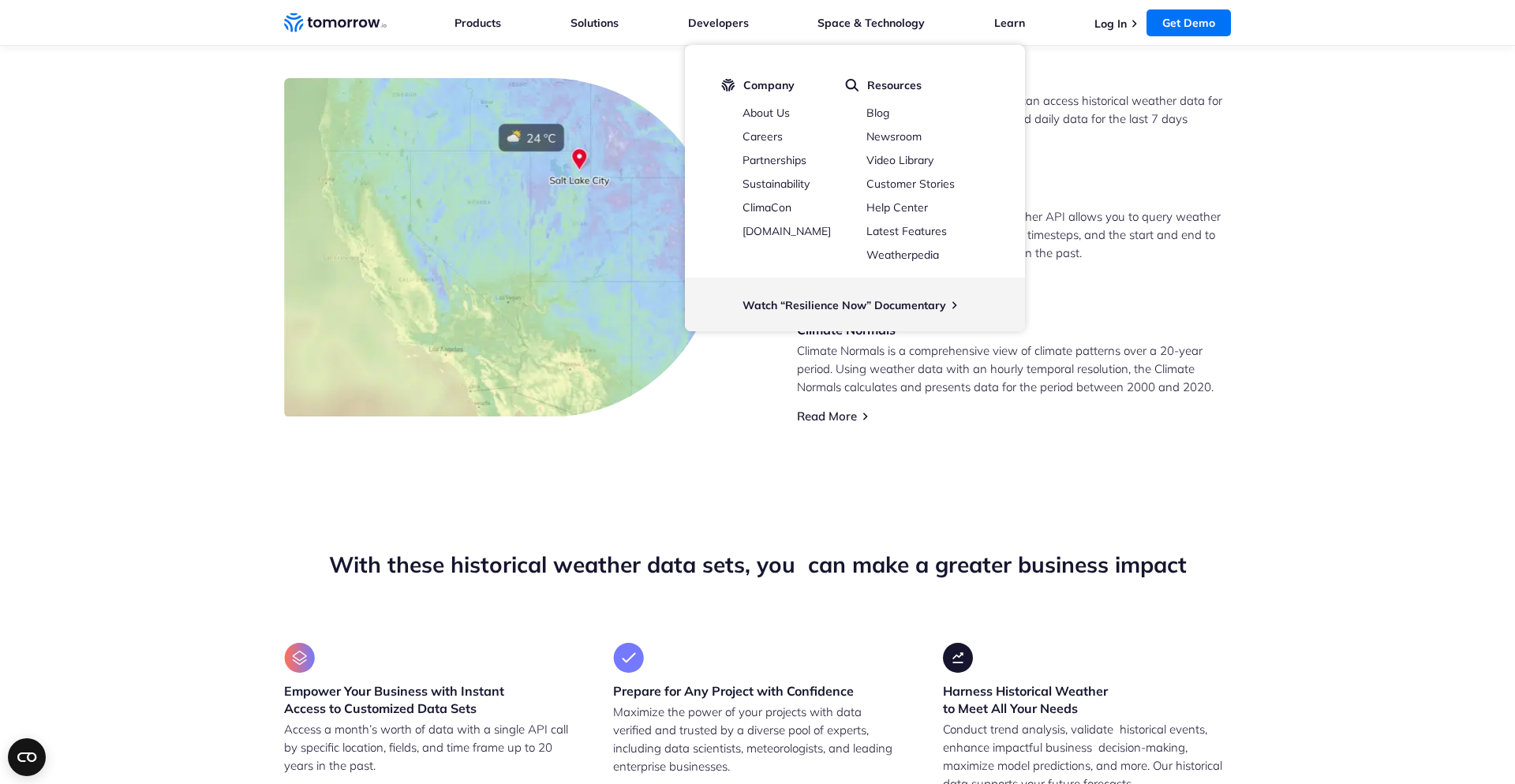
click at [416, 274] on img at bounding box center [438, 303] width 158 height 268
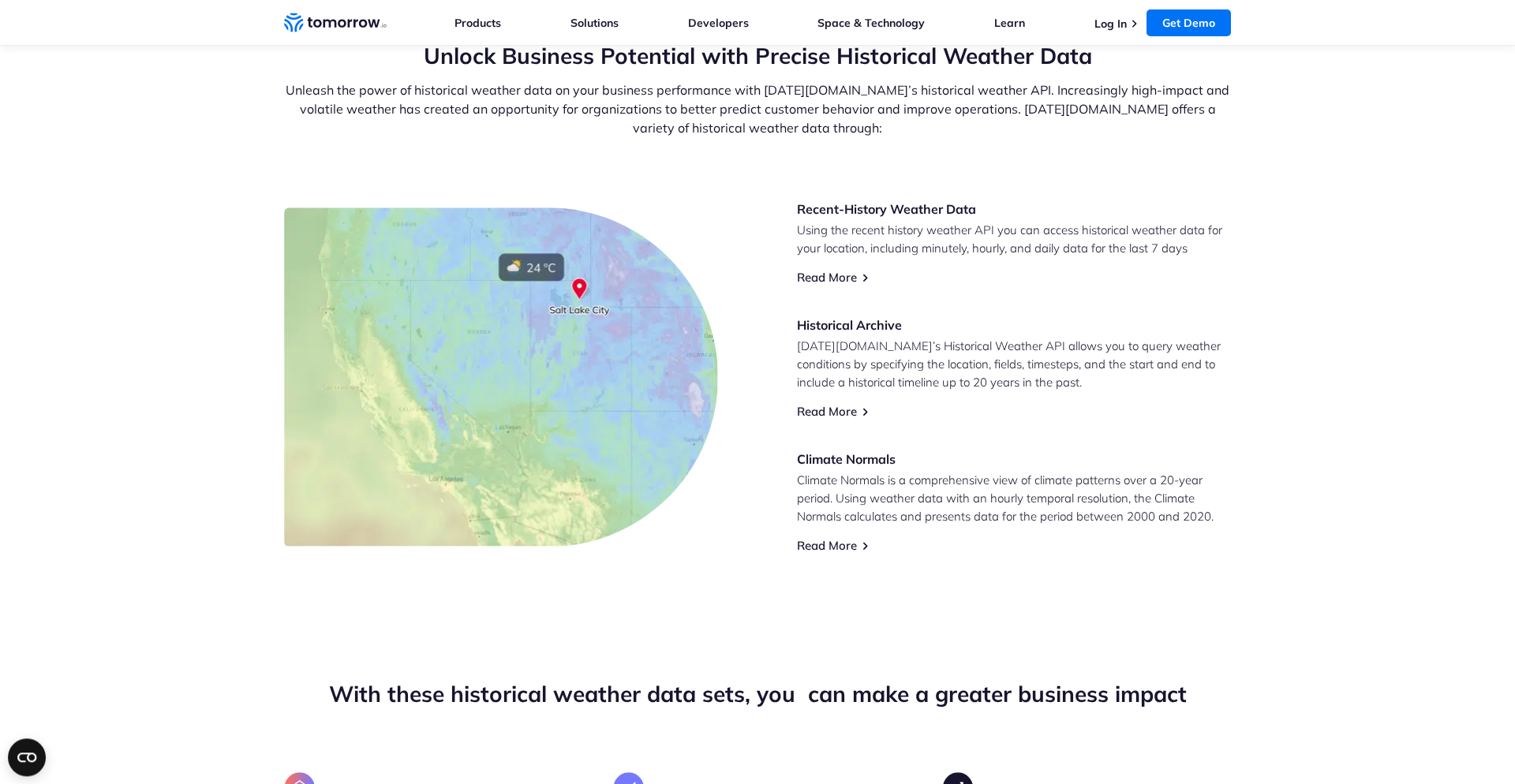
scroll to position [541, 0]
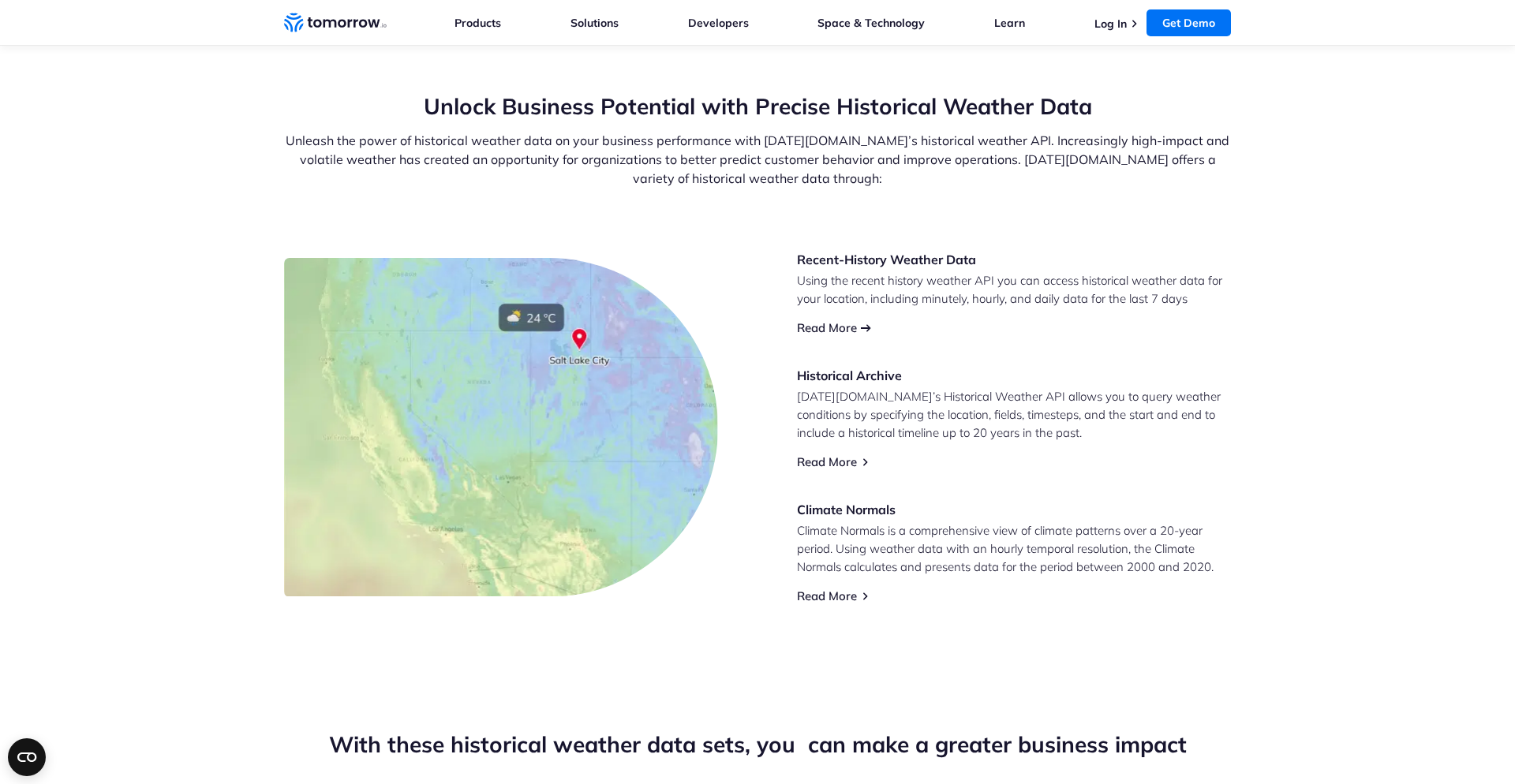
click at [837, 325] on link "Read More" at bounding box center [827, 328] width 60 height 15
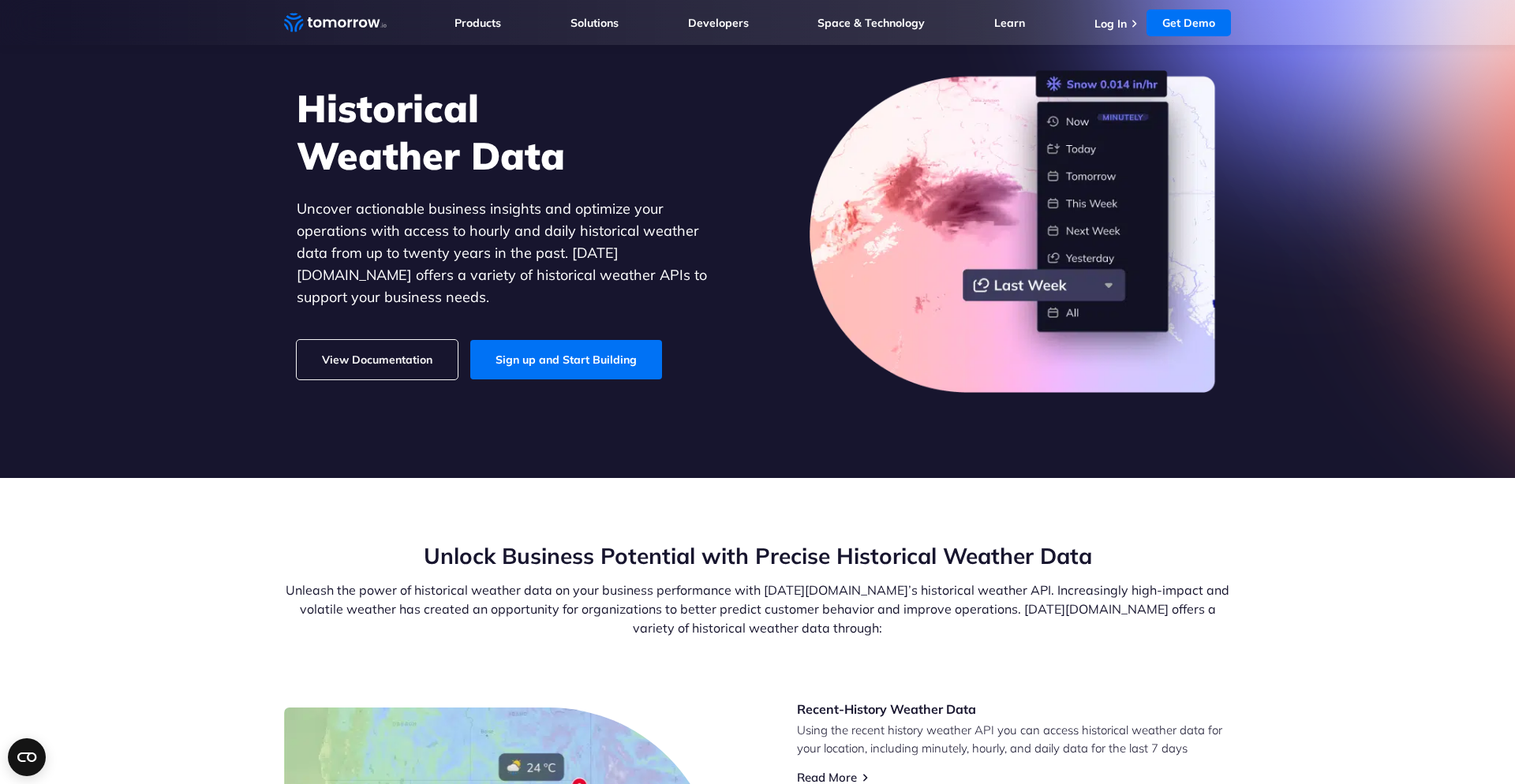
scroll to position [0, 0]
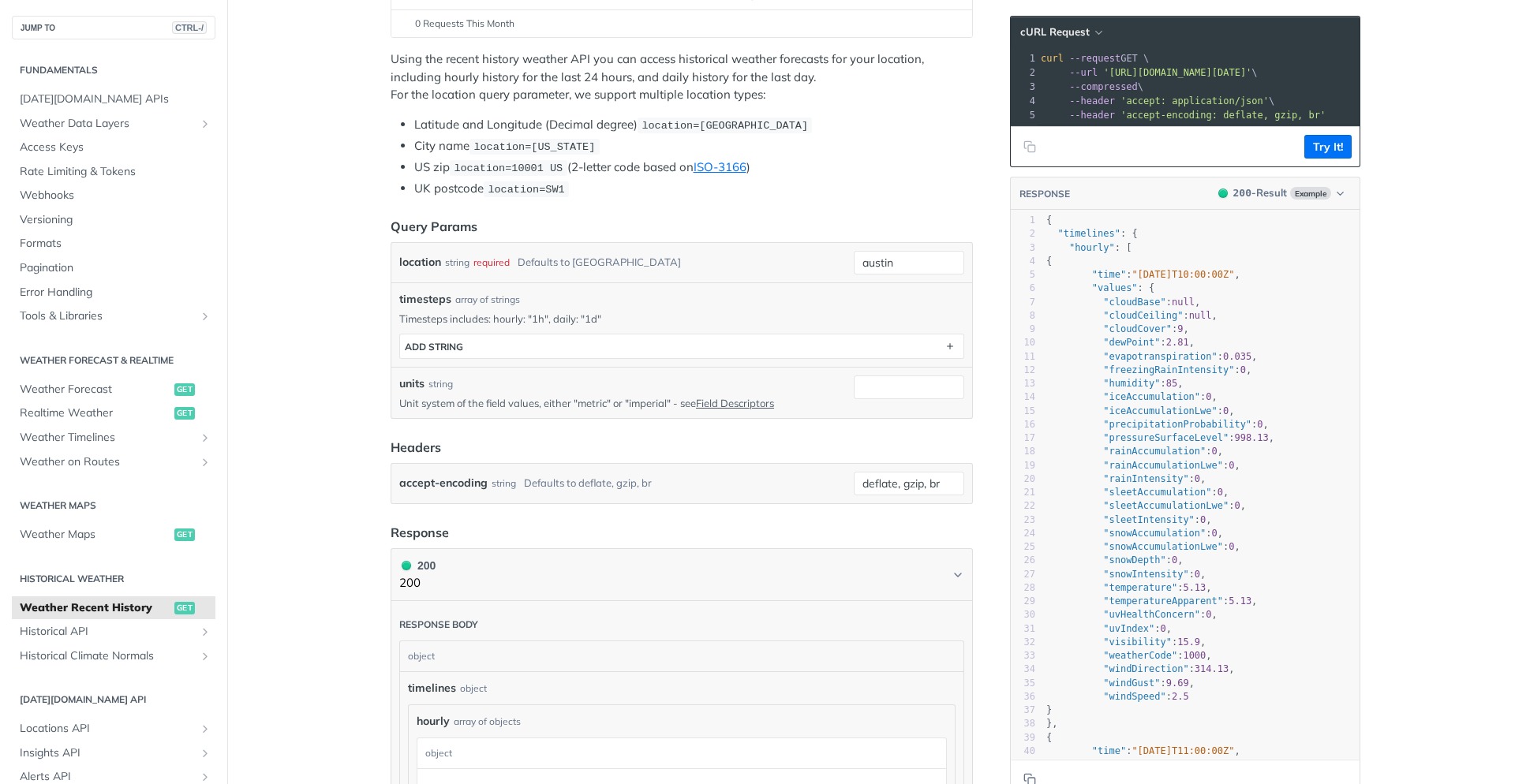
scroll to position [284, 0]
click at [738, 399] on link "Field Descriptors" at bounding box center [735, 399] width 78 height 13
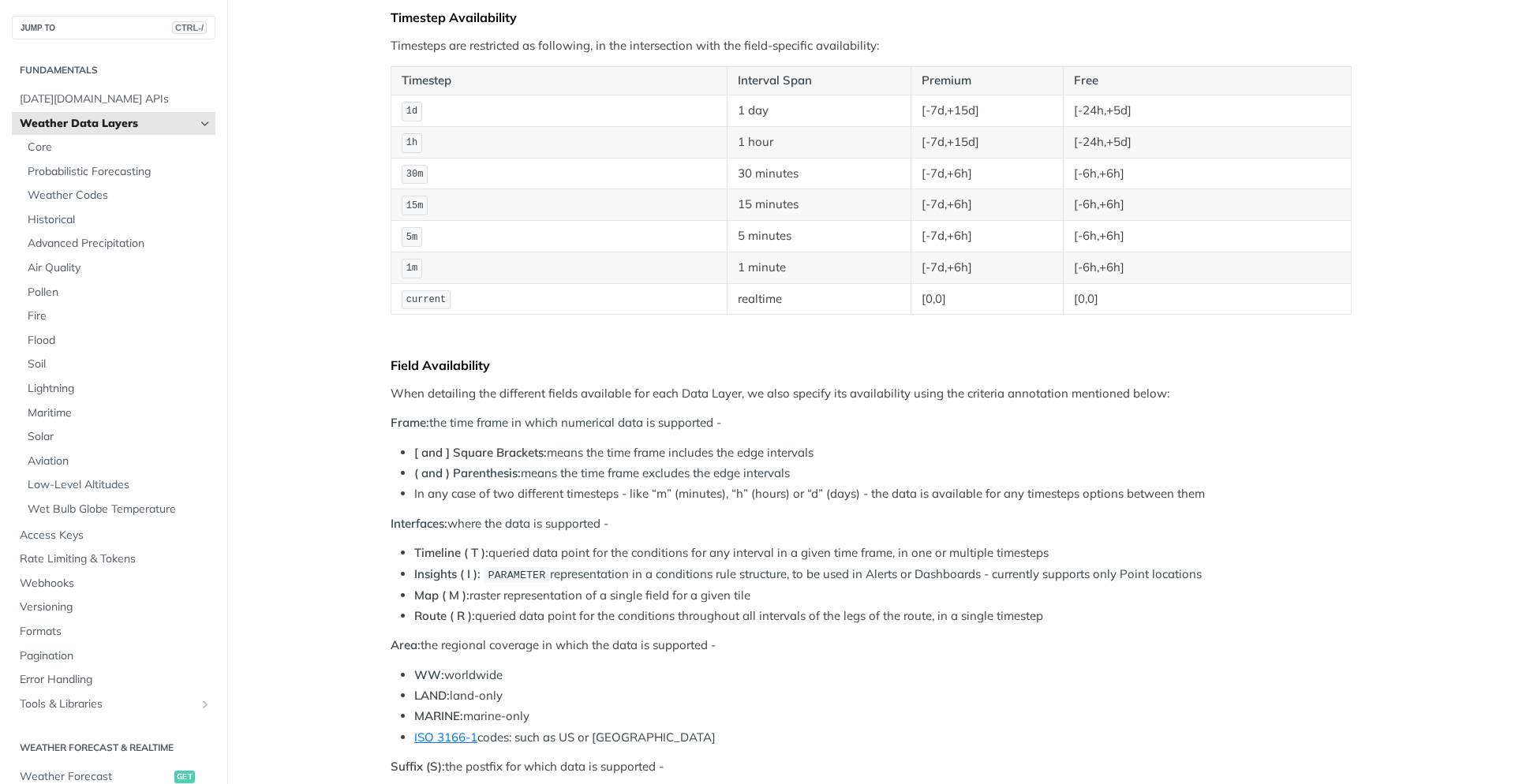
scroll to position [1472, 0]
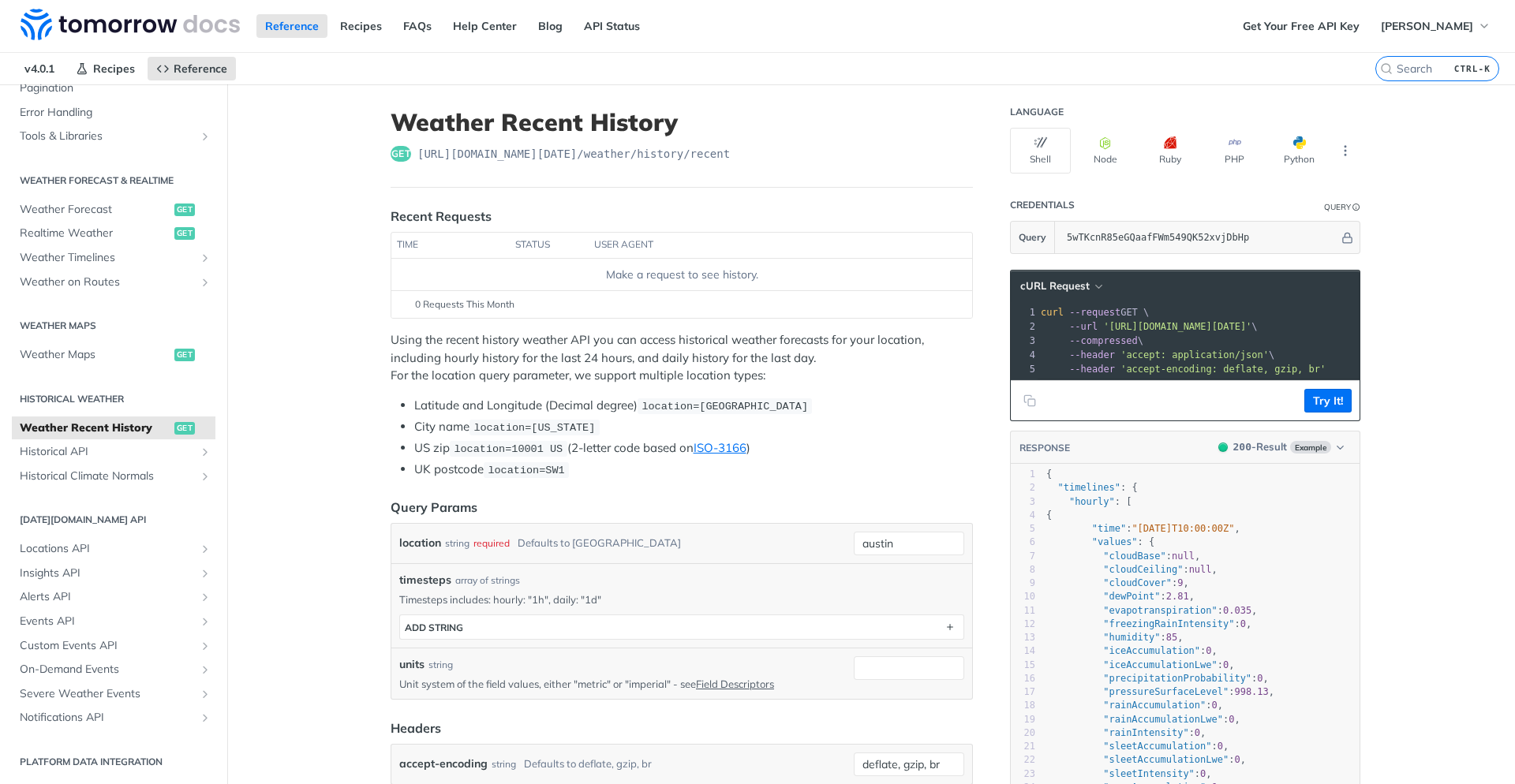
click at [1133, 415] on footer "Try It!" at bounding box center [1185, 400] width 349 height 40
drag, startPoint x: 1190, startPoint y: 330, endPoint x: 1000, endPoint y: 340, distance: 190.3
click at [1061, 334] on pre "--compressed \" at bounding box center [1381, 340] width 689 height 14
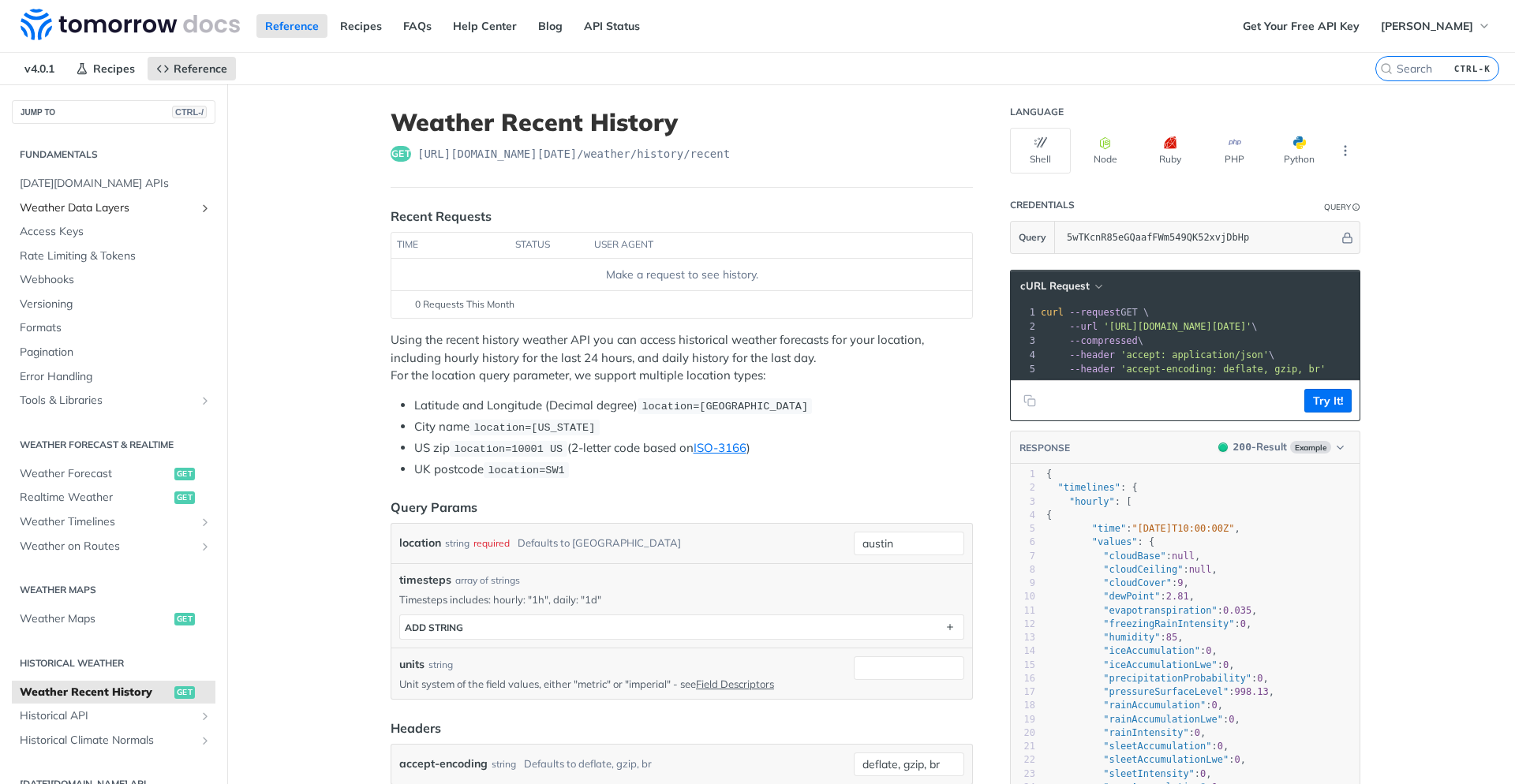
click at [81, 208] on span "Weather Data Layers" at bounding box center [107, 208] width 175 height 16
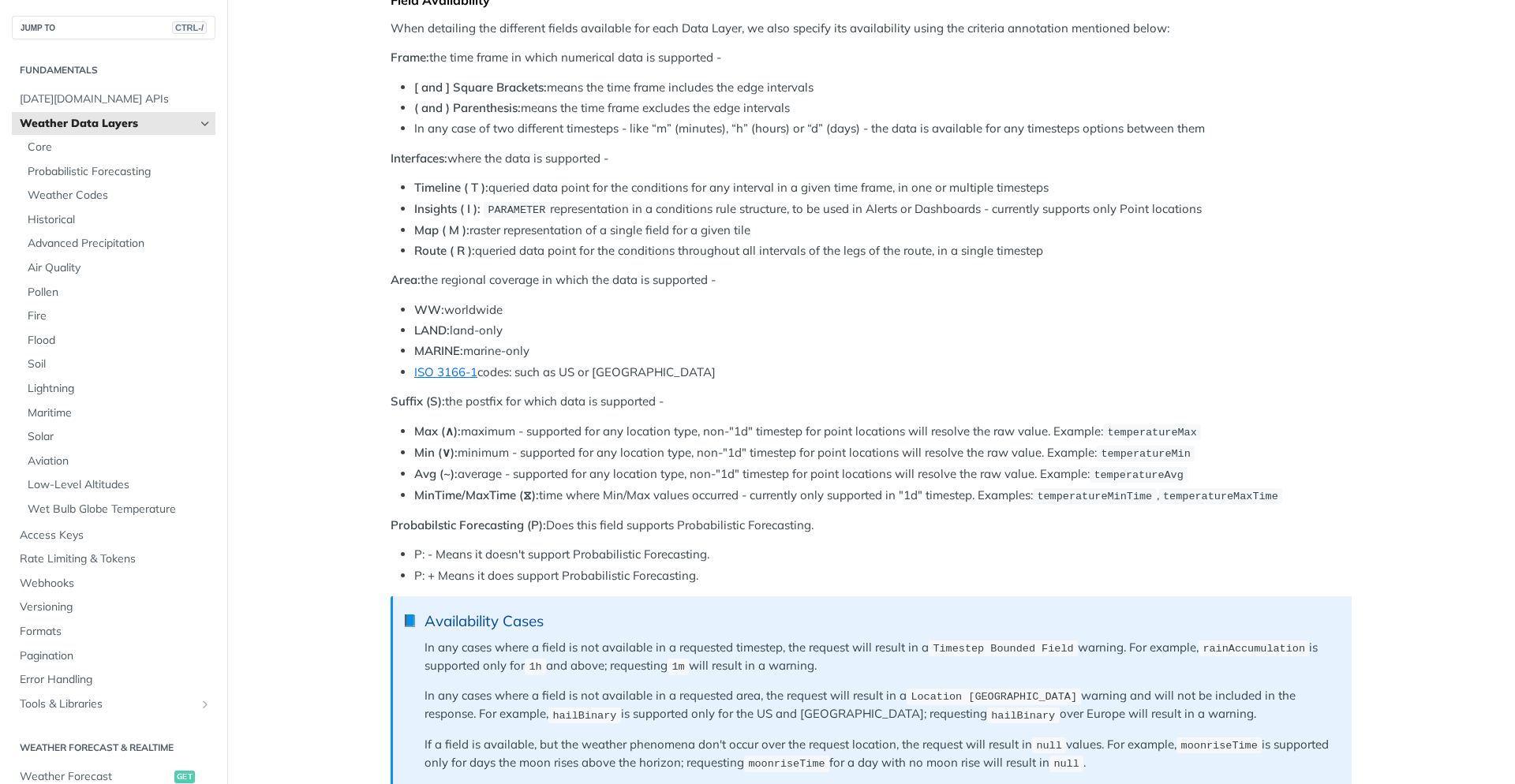
scroll to position [568, 0]
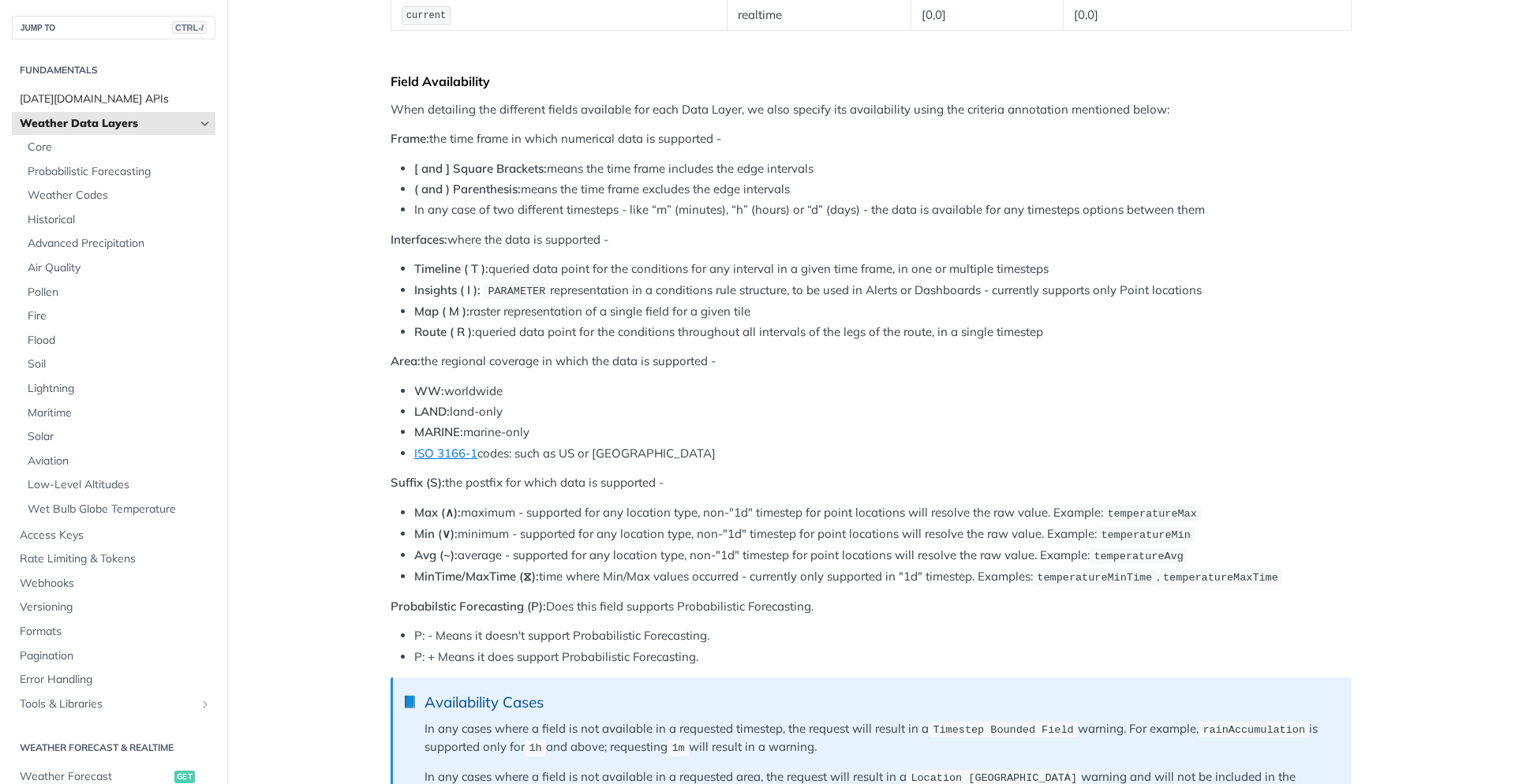
click at [86, 91] on link "[DATE][DOMAIN_NAME] APIs" at bounding box center [113, 100] width 204 height 24
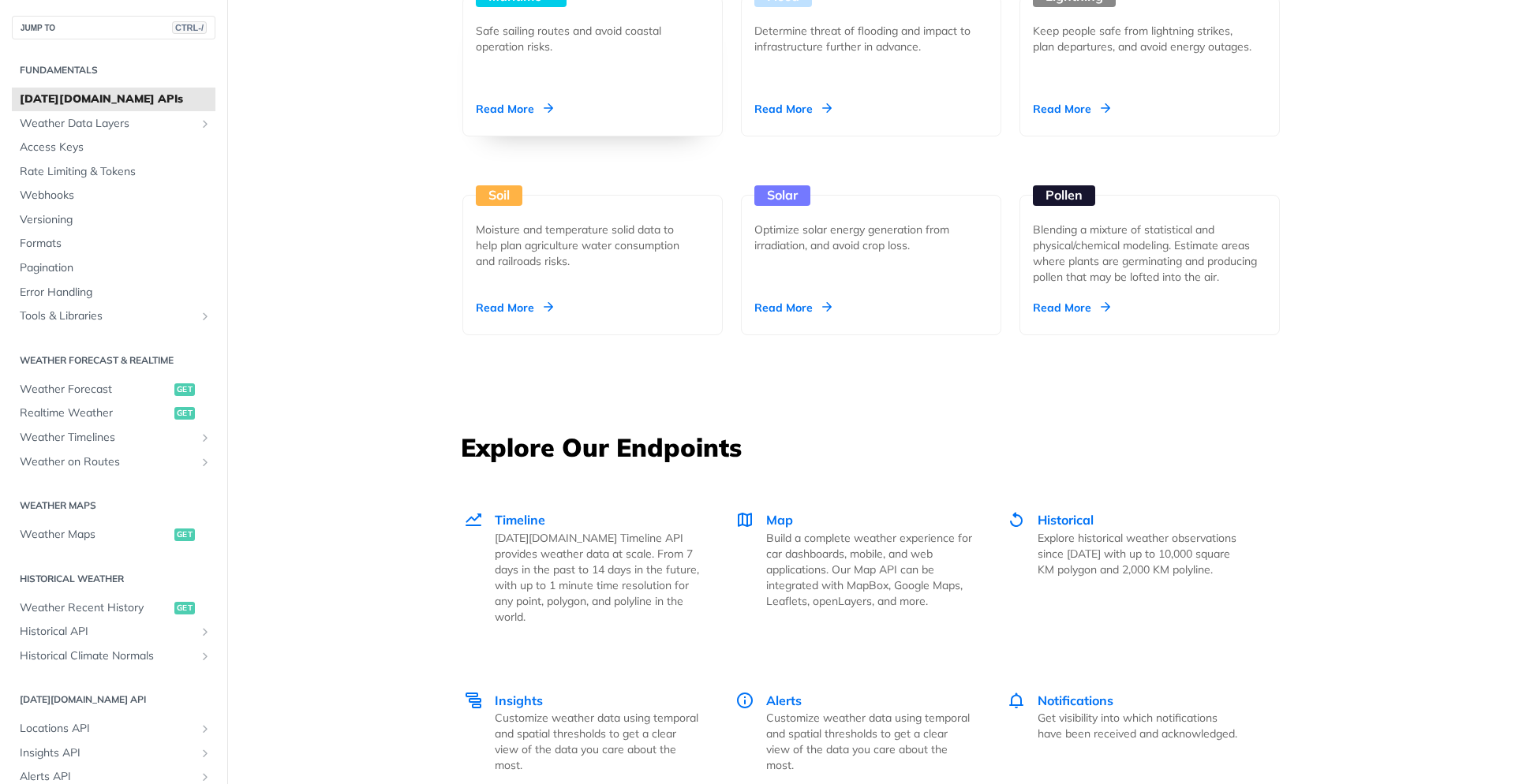
scroll to position [1988, 0]
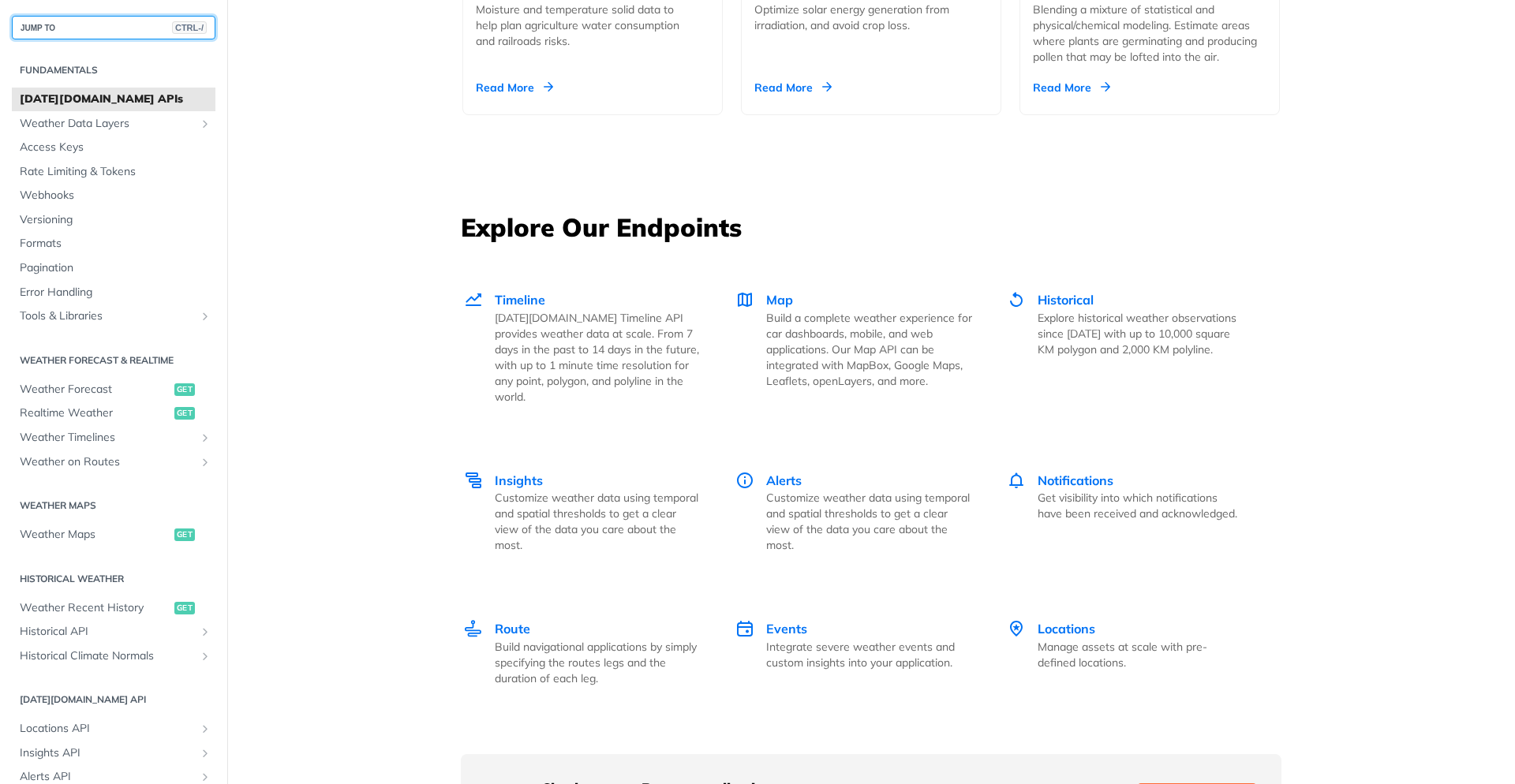
click at [99, 31] on button "JUMP TO CTRL-/" at bounding box center [113, 28] width 204 height 24
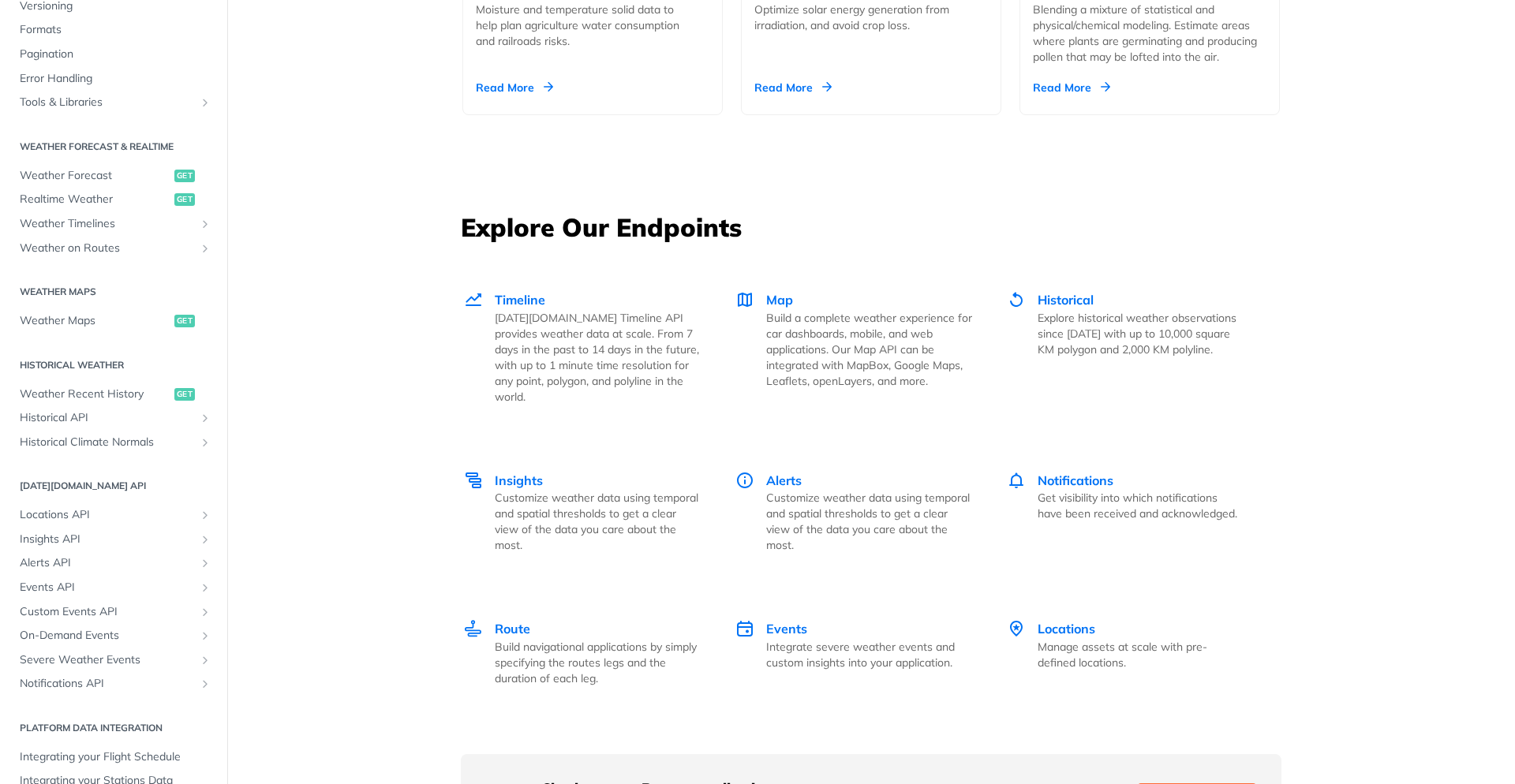
scroll to position [264, 0]
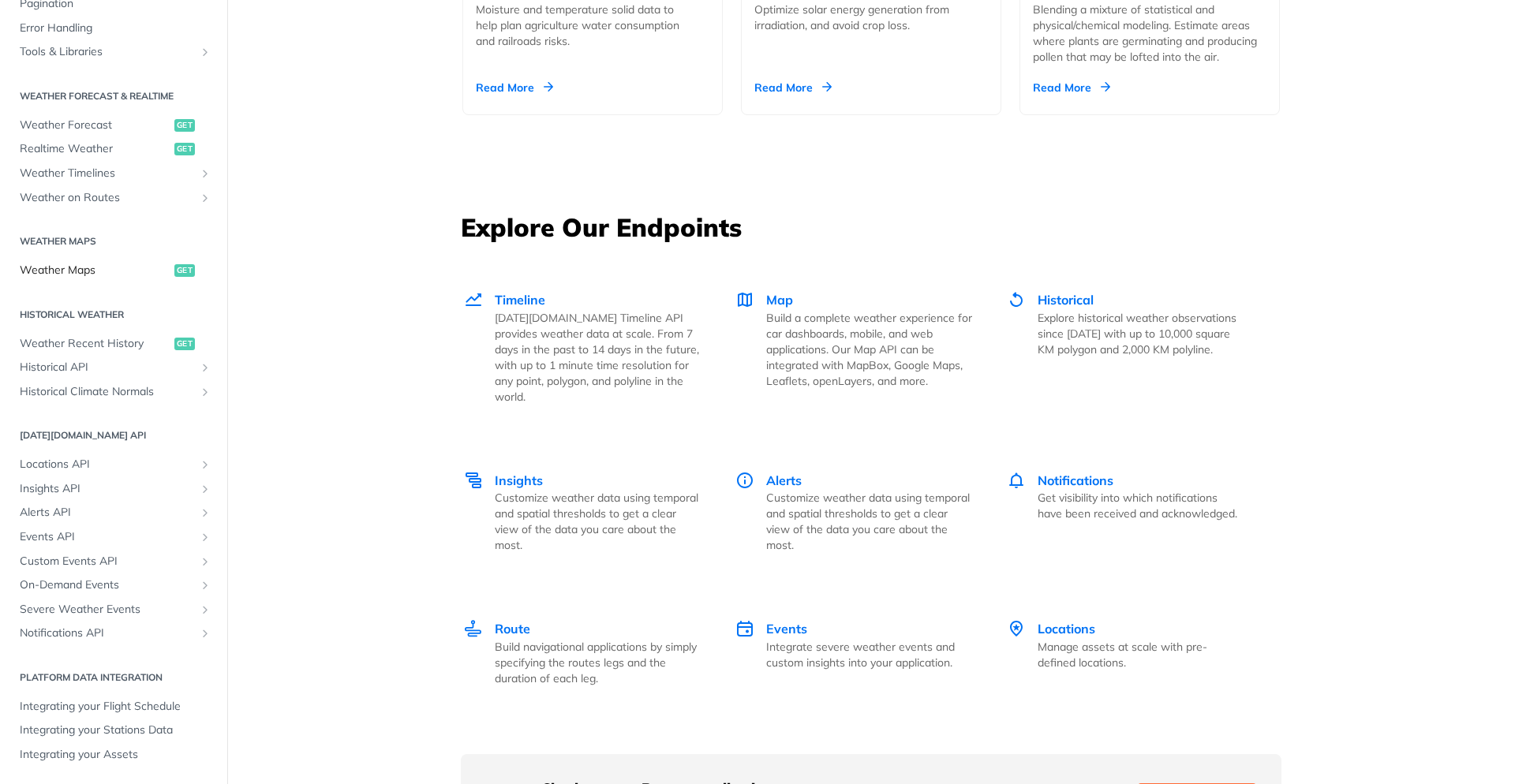
click at [122, 269] on span "Weather Maps" at bounding box center [95, 271] width 151 height 16
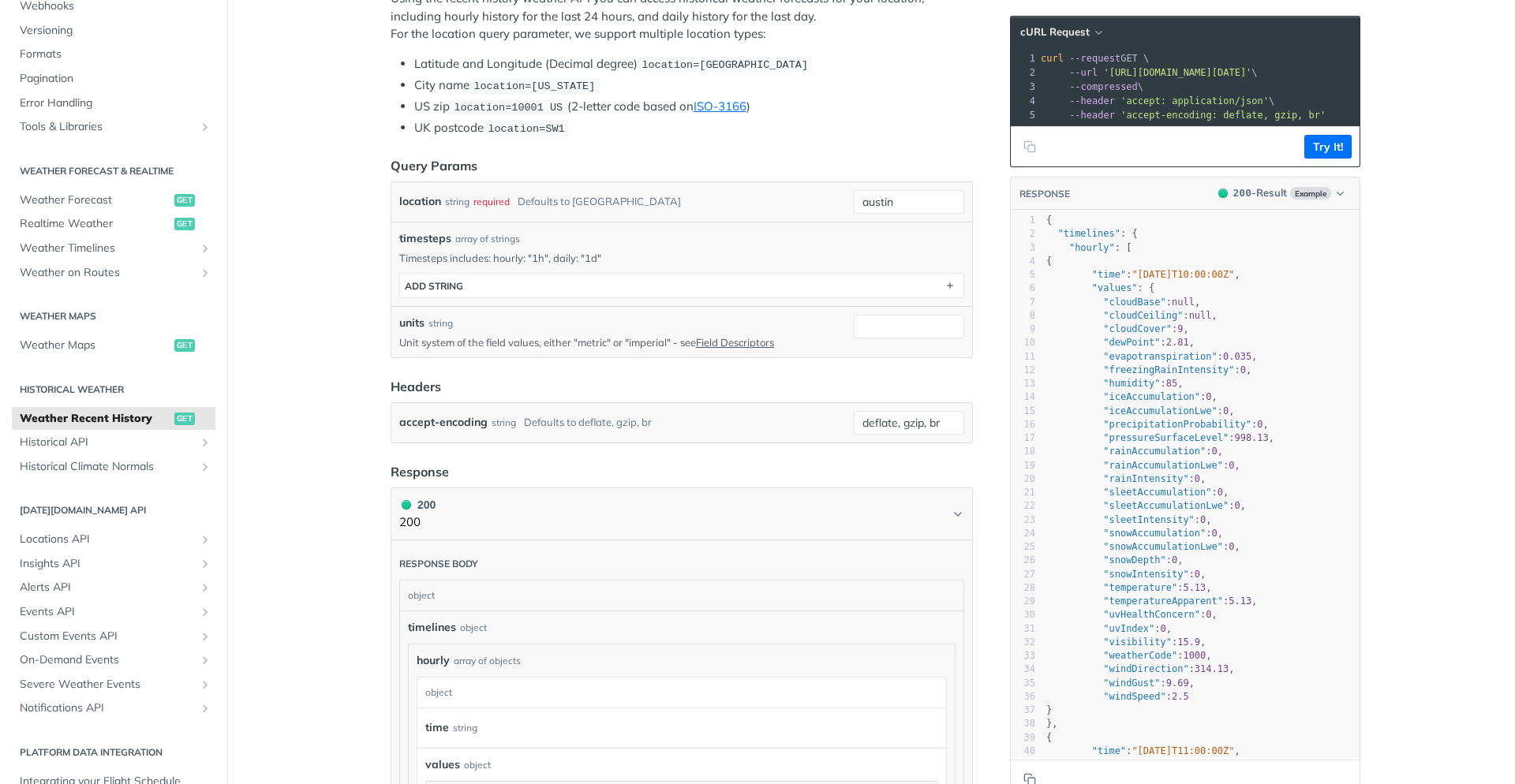
scroll to position [284, 0]
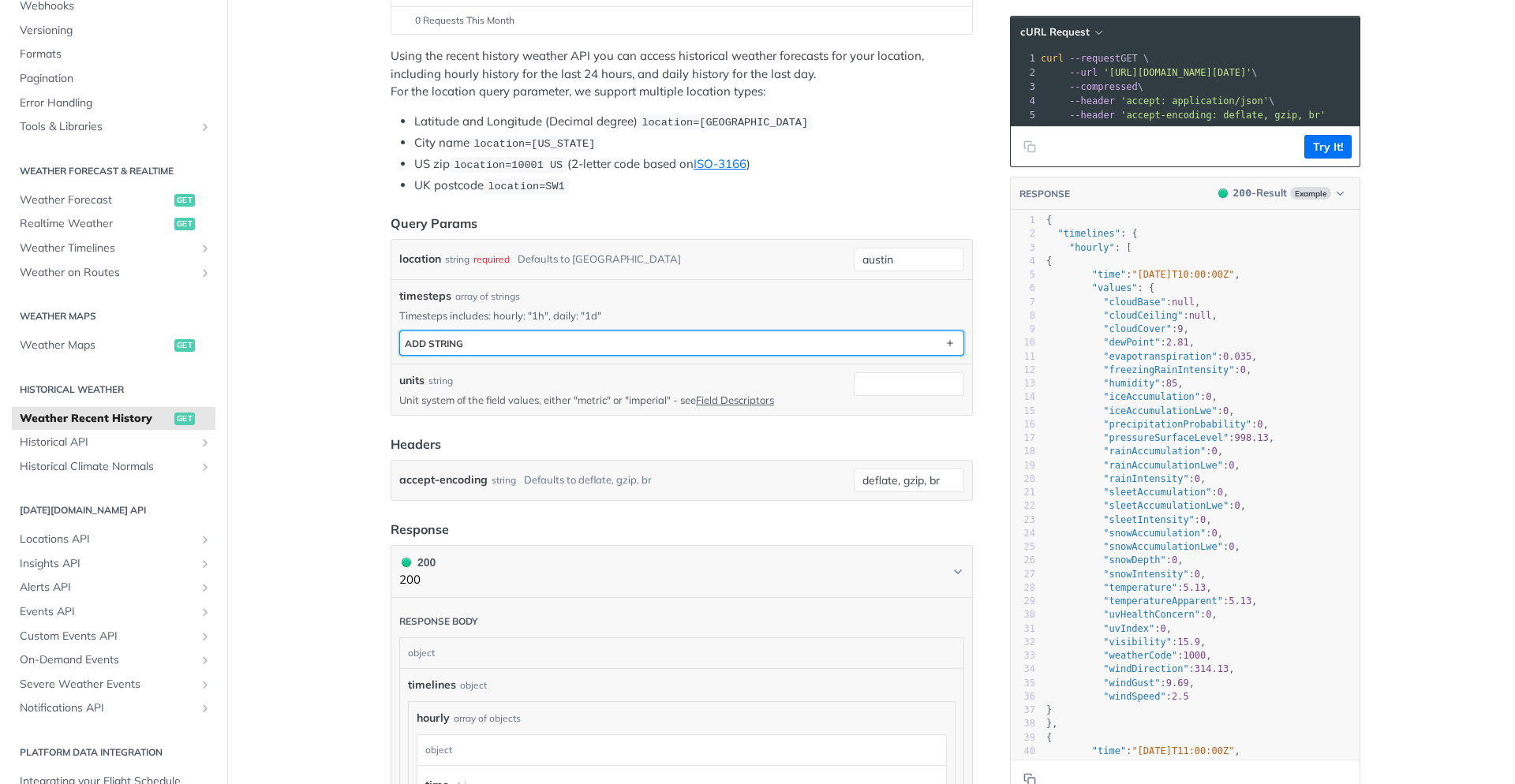
click at [902, 333] on button "ADD string" at bounding box center [682, 343] width 564 height 24
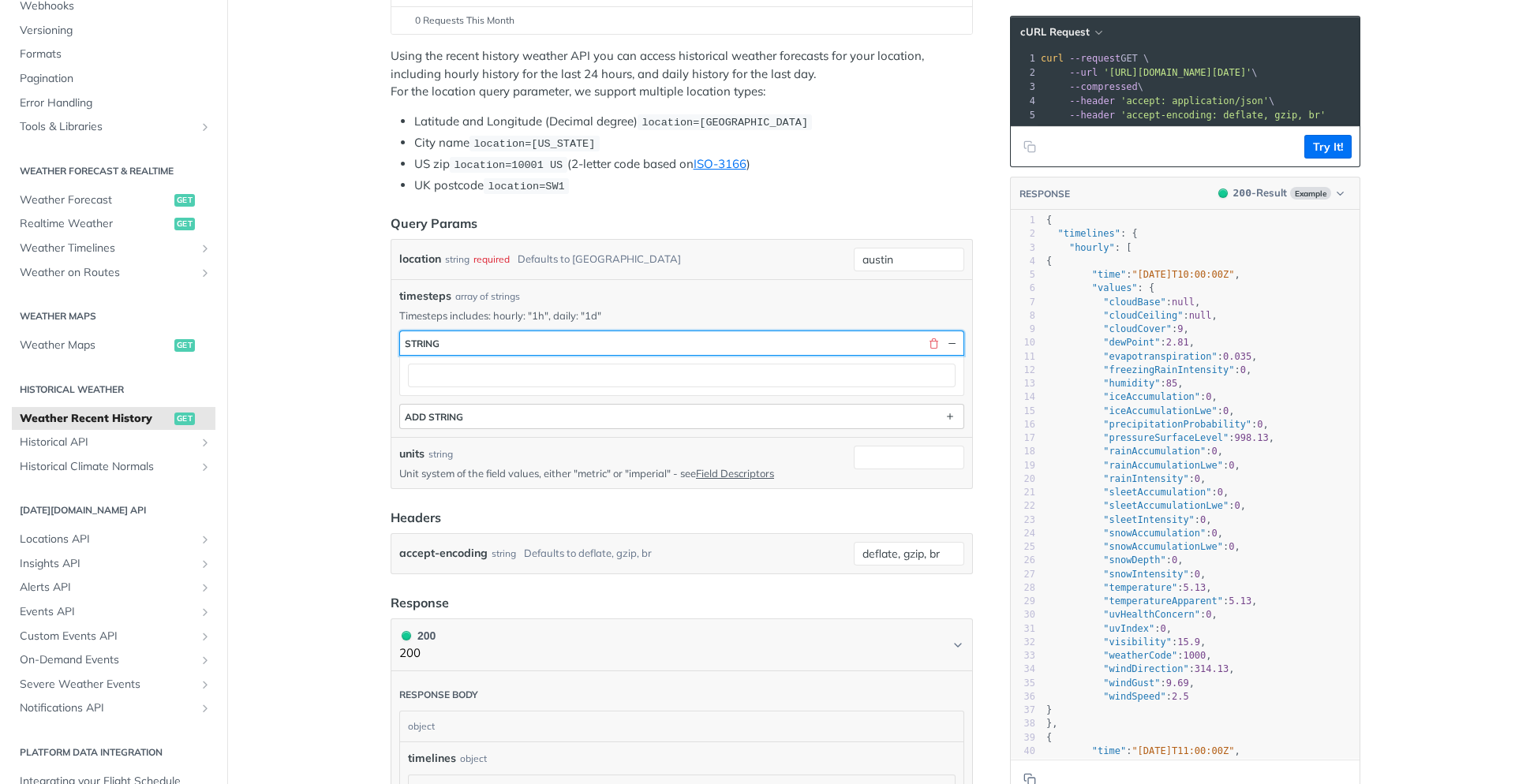
click at [902, 333] on button "string" at bounding box center [682, 343] width 564 height 24
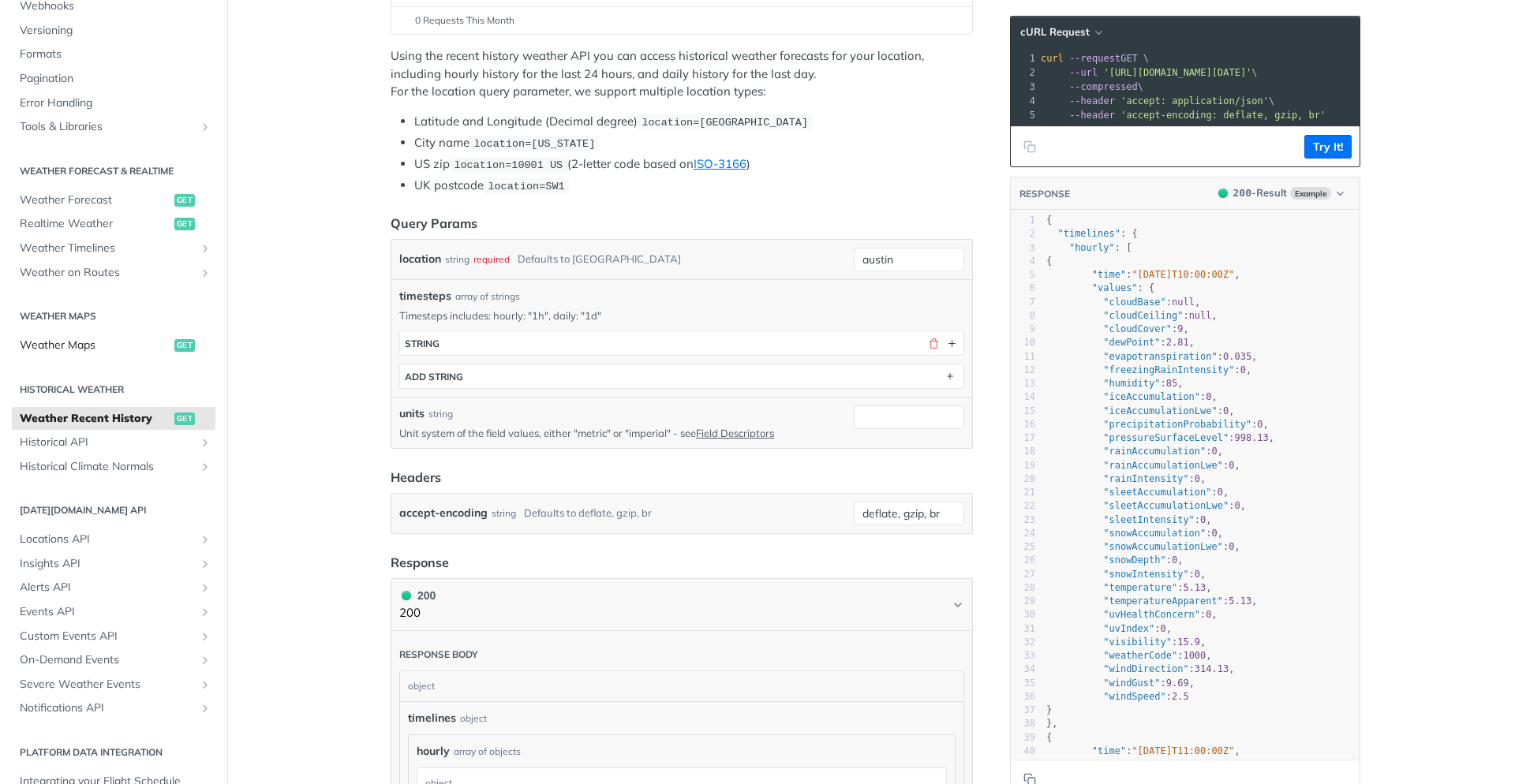
click at [73, 338] on link "Weather Maps get" at bounding box center [113, 346] width 204 height 24
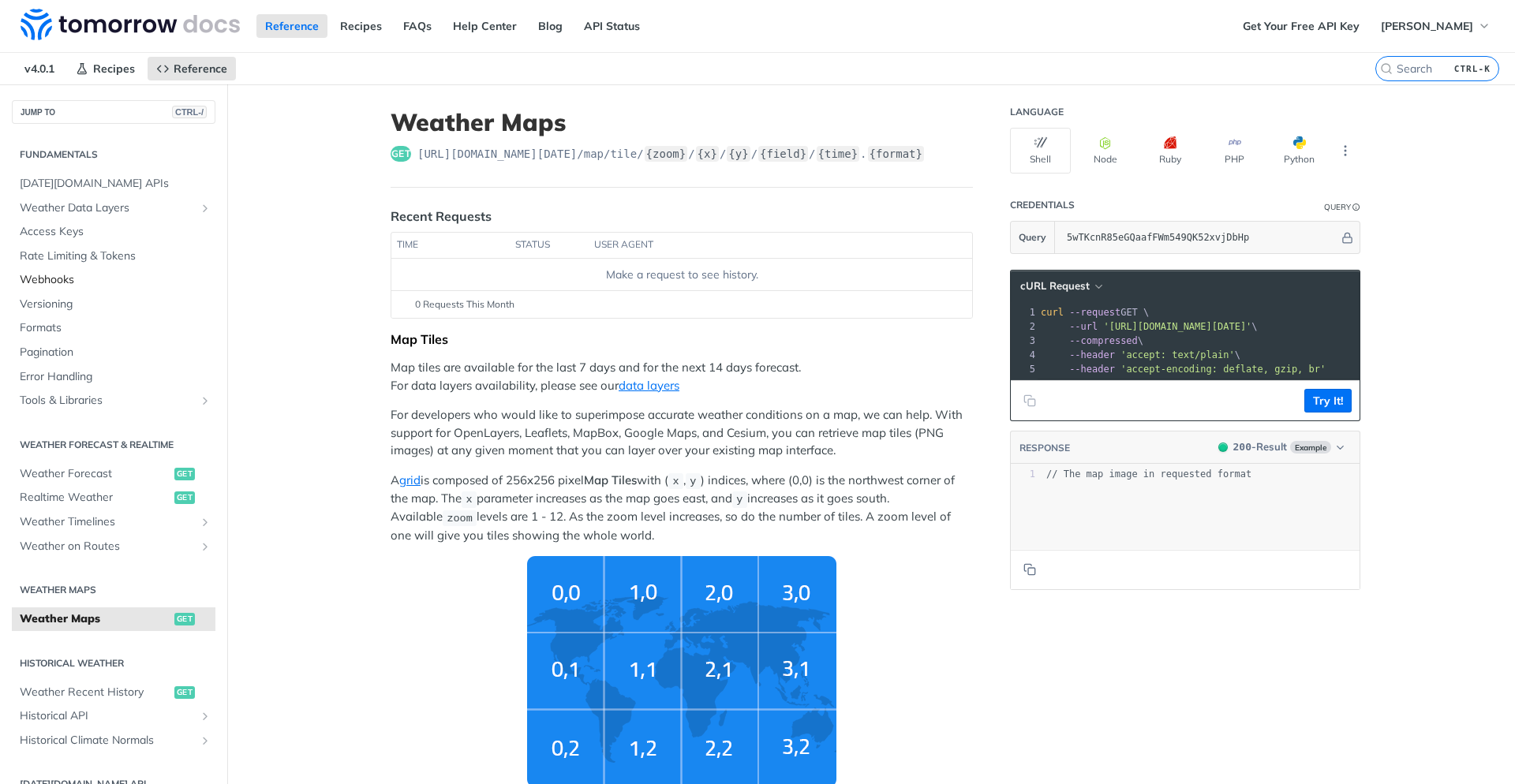
click at [75, 278] on span "Webhooks" at bounding box center [115, 280] width 192 height 16
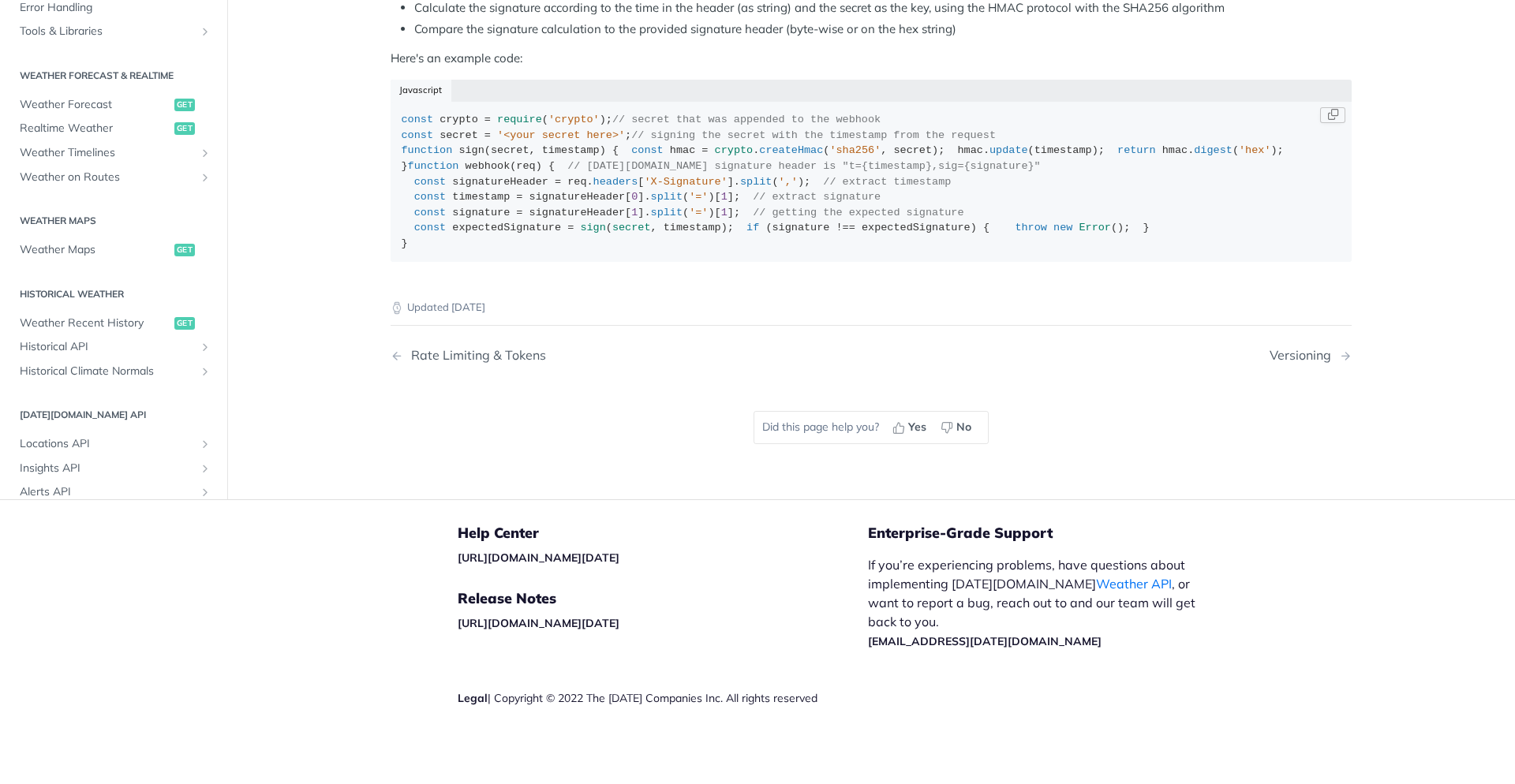
scroll to position [284, 0]
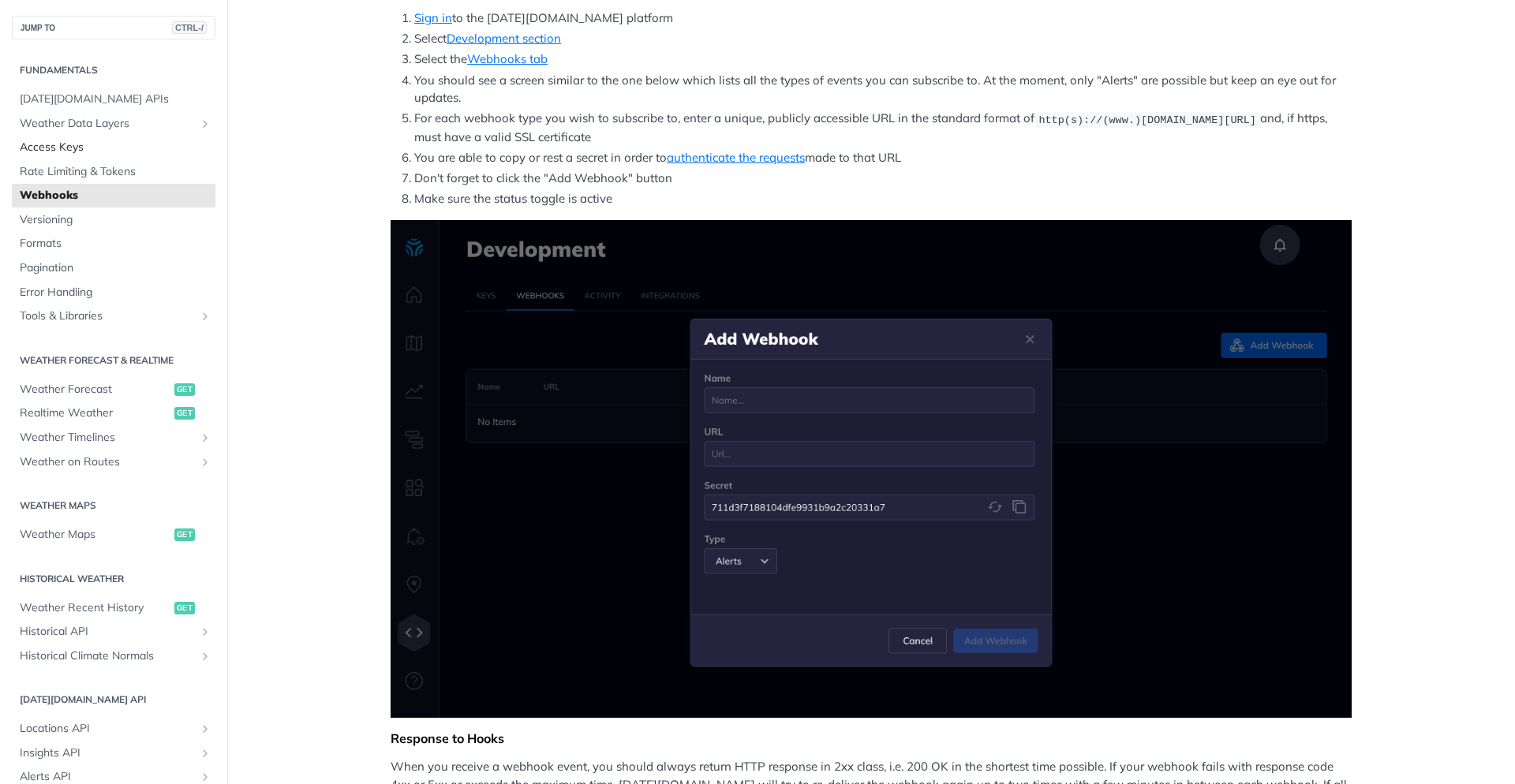
click at [79, 154] on span "Access Keys" at bounding box center [115, 147] width 192 height 16
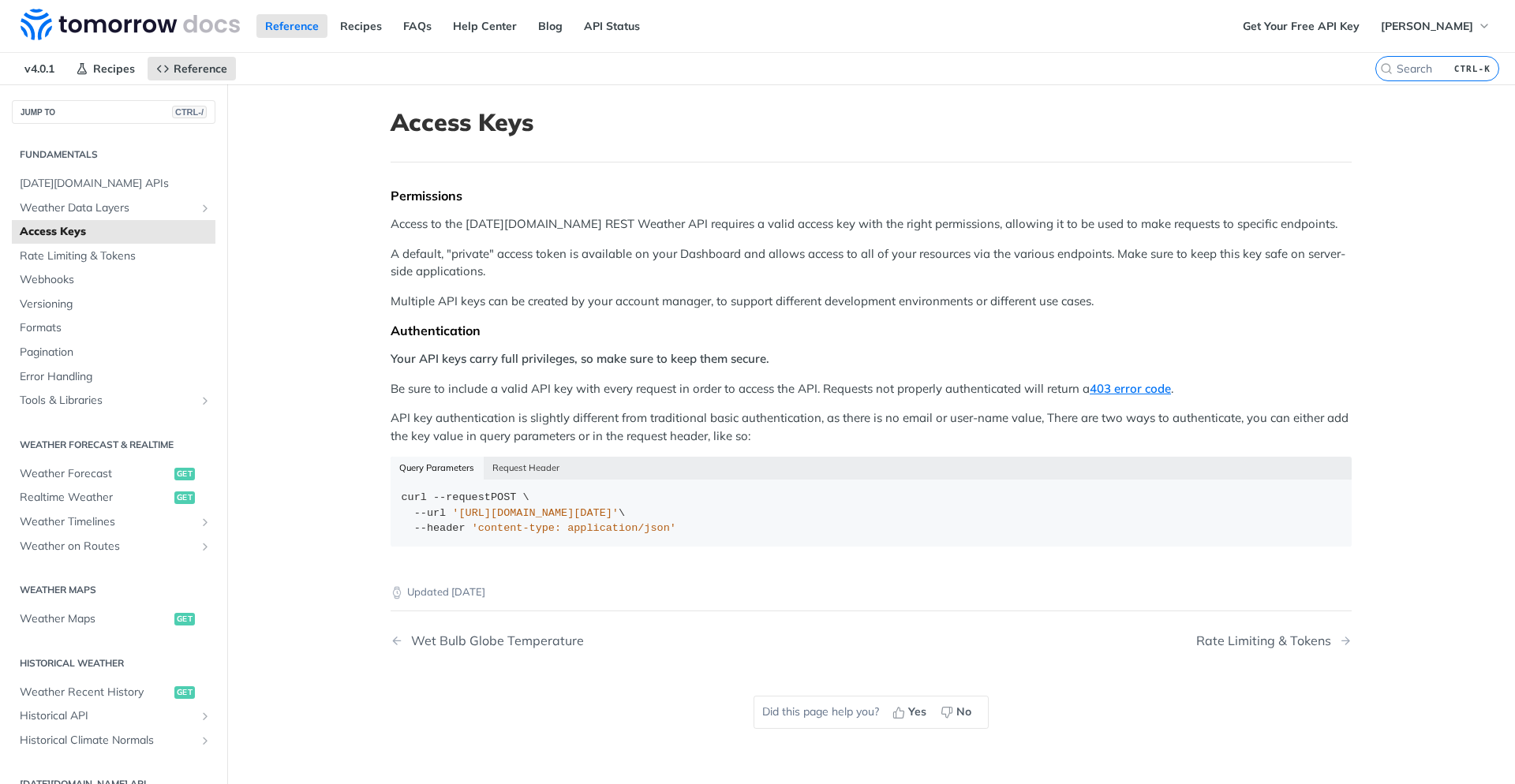
click at [83, 94] on div "JUMP TO CTRL-/" at bounding box center [113, 104] width 227 height 39
click at [63, 166] on section "Fundamentals [DATE][DOMAIN_NAME] APIs Weather Data Layers Core Probabilistic Fo…" at bounding box center [113, 277] width 204 height 274
click at [65, 185] on span "[DATE][DOMAIN_NAME] APIs" at bounding box center [115, 184] width 192 height 16
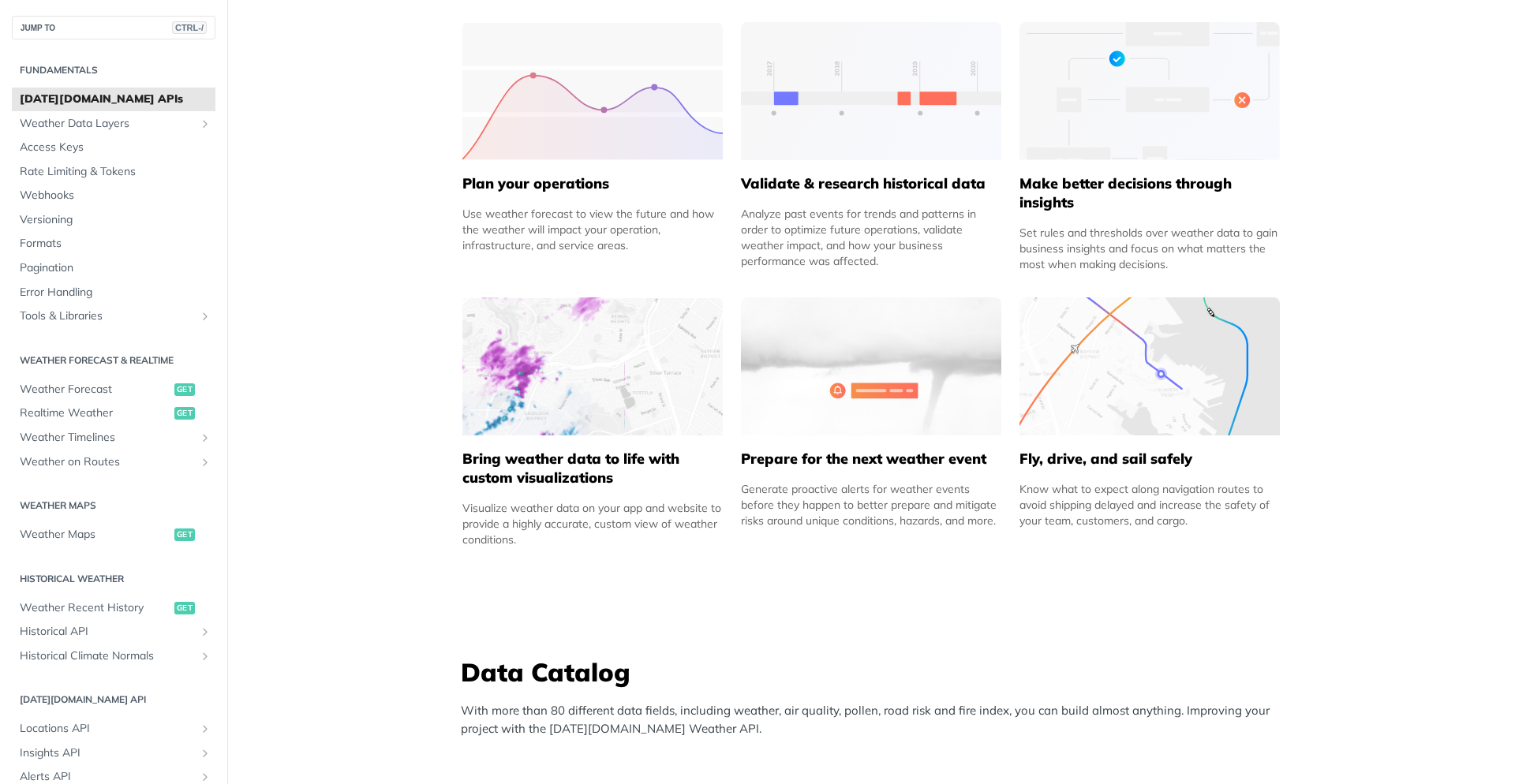
scroll to position [1420, 0]
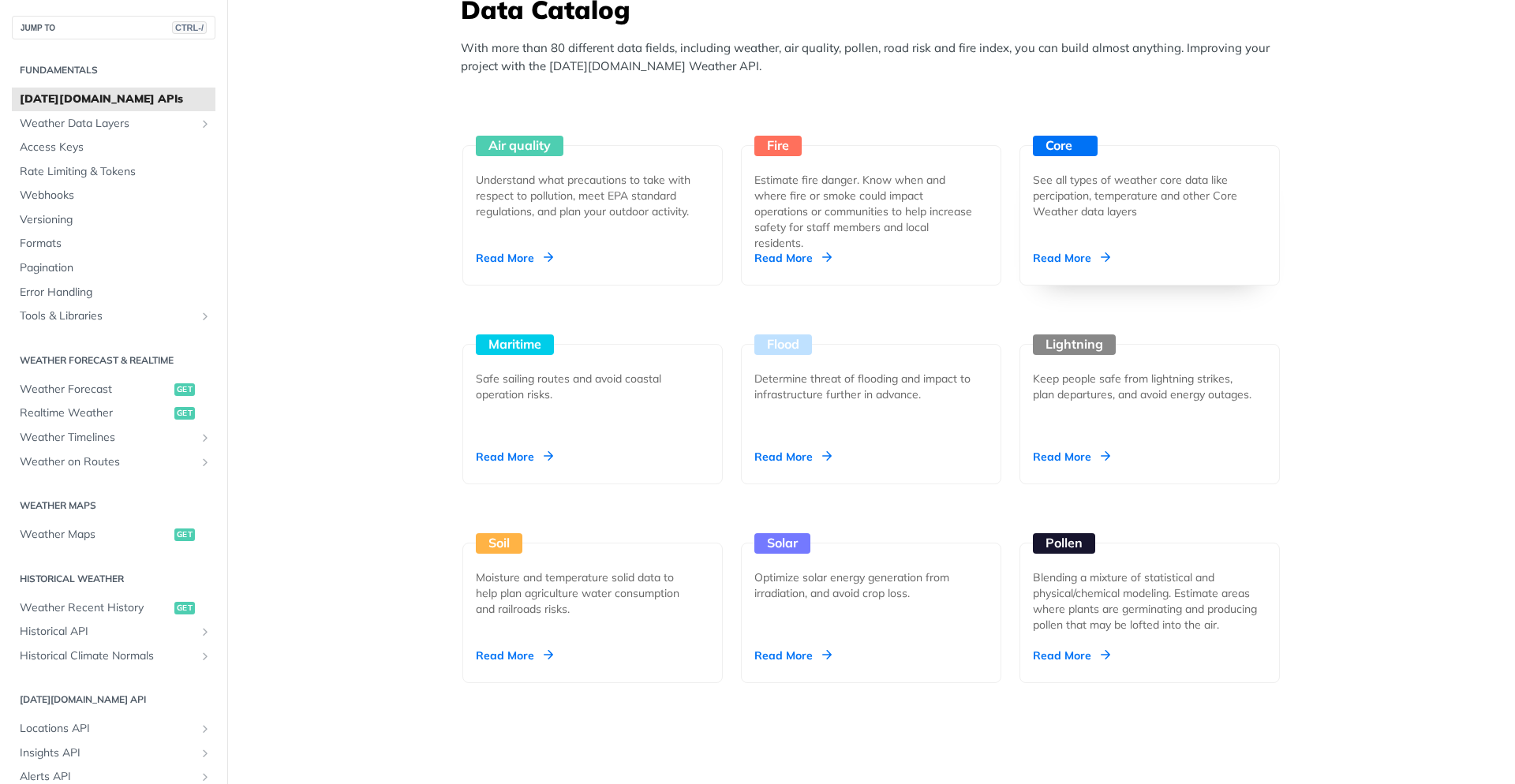
click at [1084, 240] on div "Core See all types of weather core data like percipation, temperature and other…" at bounding box center [1150, 215] width 261 height 140
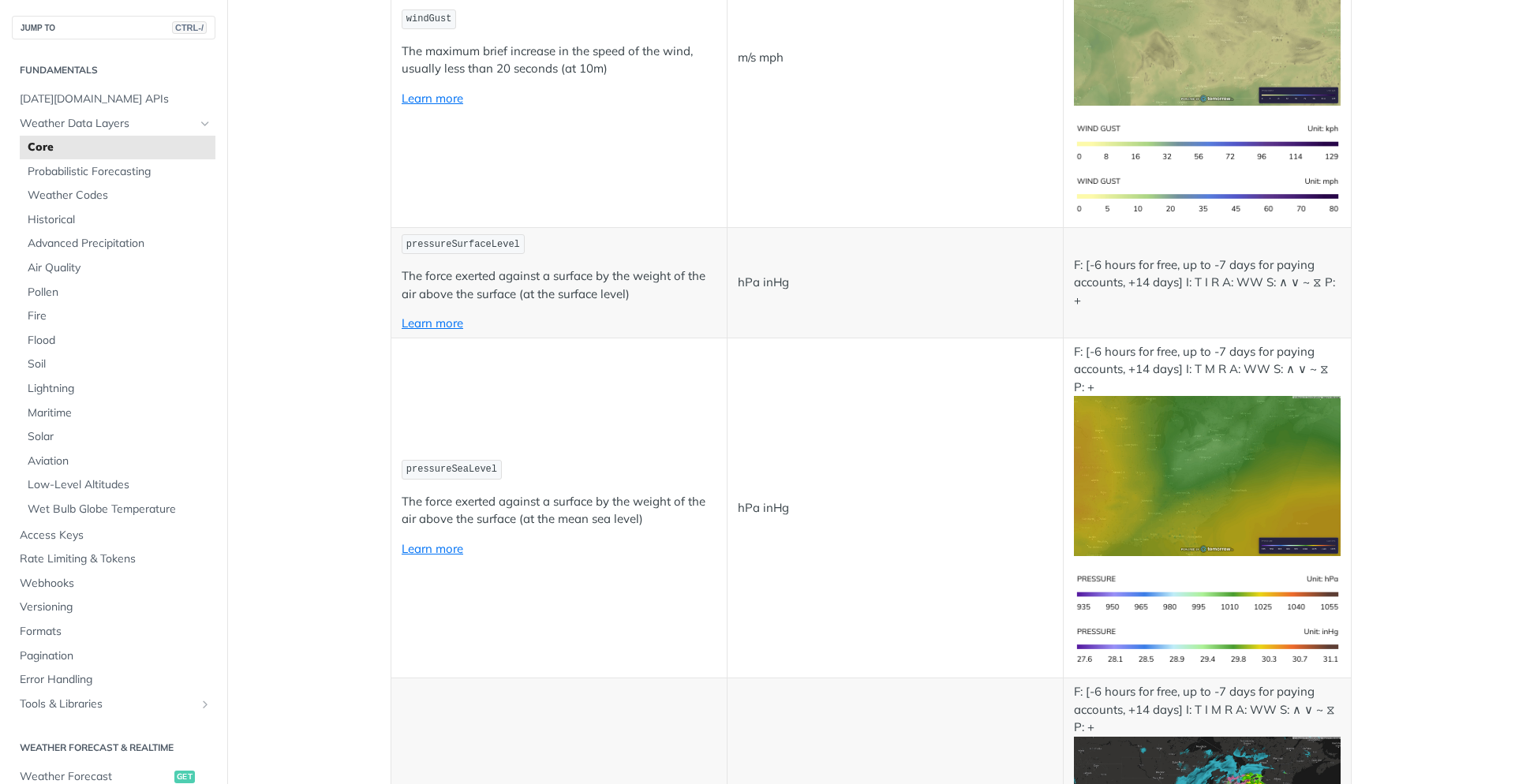
scroll to position [3029, 0]
